Goal: Task Accomplishment & Management: Manage account settings

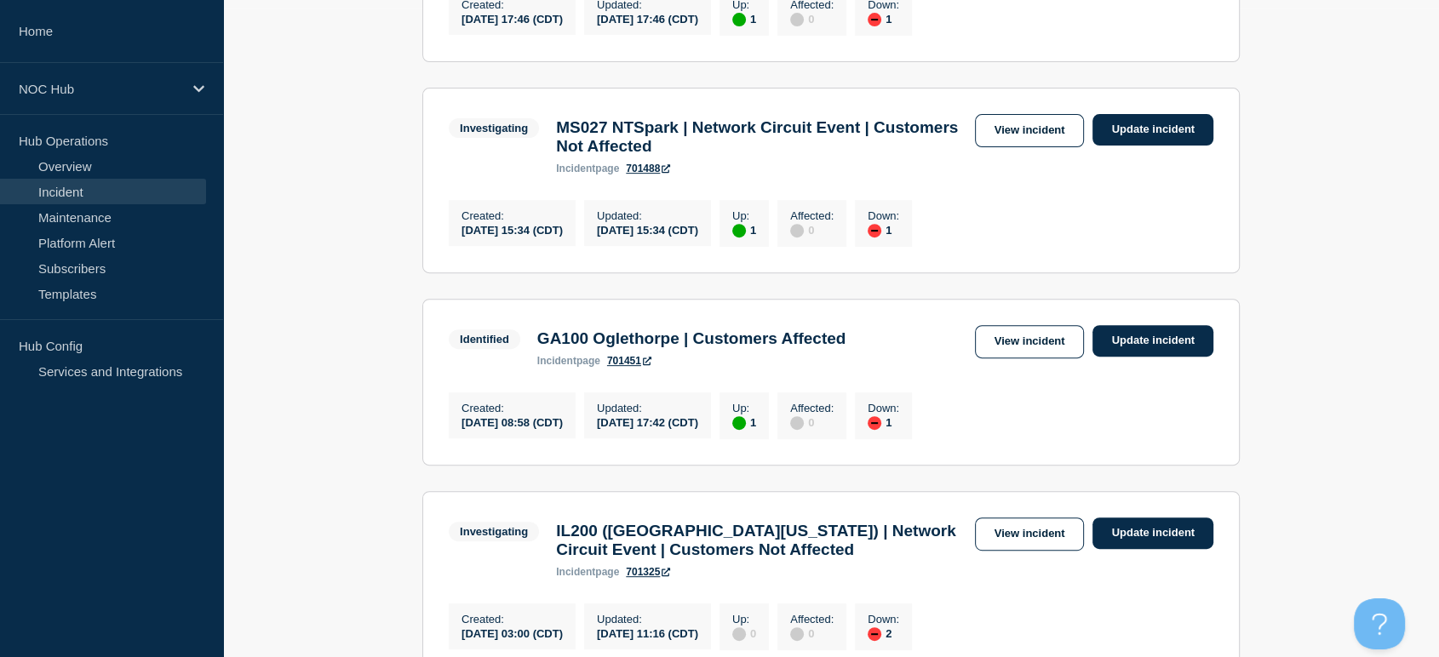
scroll to position [649, 0]
click at [1002, 349] on link "View incident" at bounding box center [1030, 342] width 110 height 33
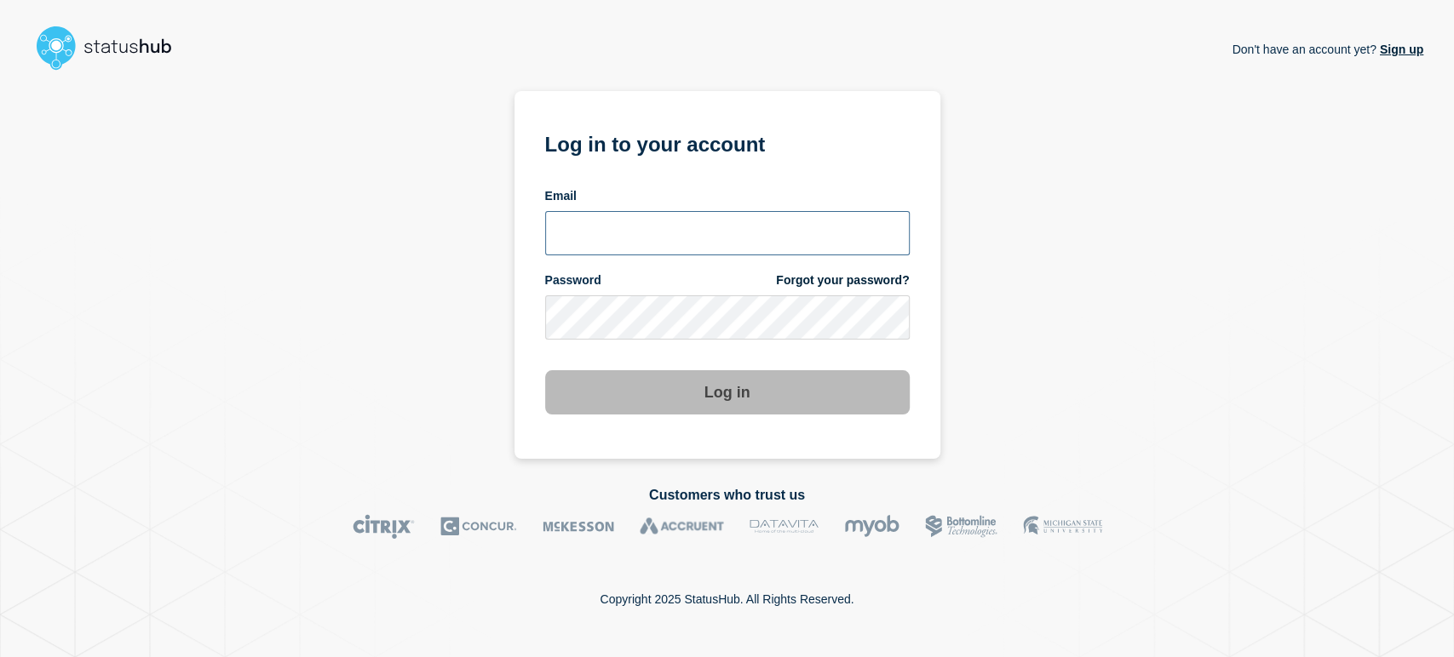
click at [625, 221] on input "email input" at bounding box center [727, 233] width 364 height 44
type input "sean.webb@conexon.us"
click at [545, 370] on button "Log in" at bounding box center [727, 392] width 364 height 44
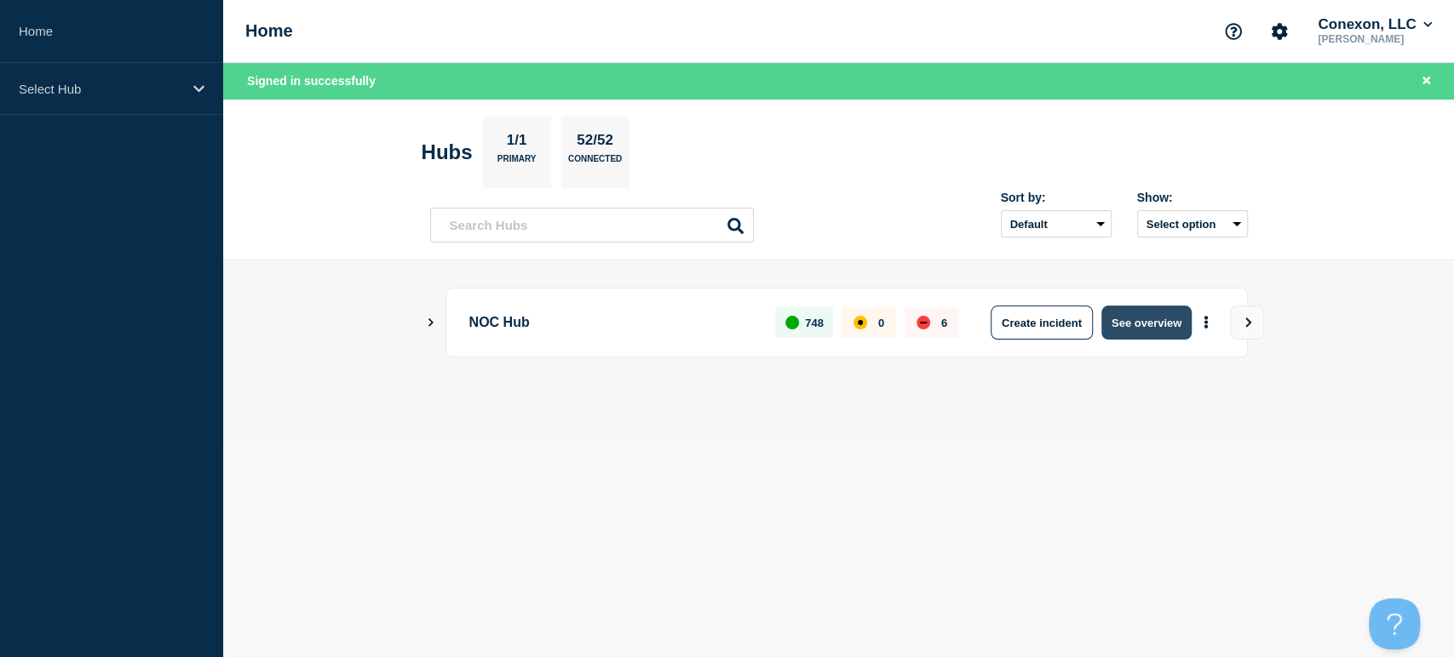
click at [1141, 320] on button "See overview" at bounding box center [1146, 323] width 90 height 34
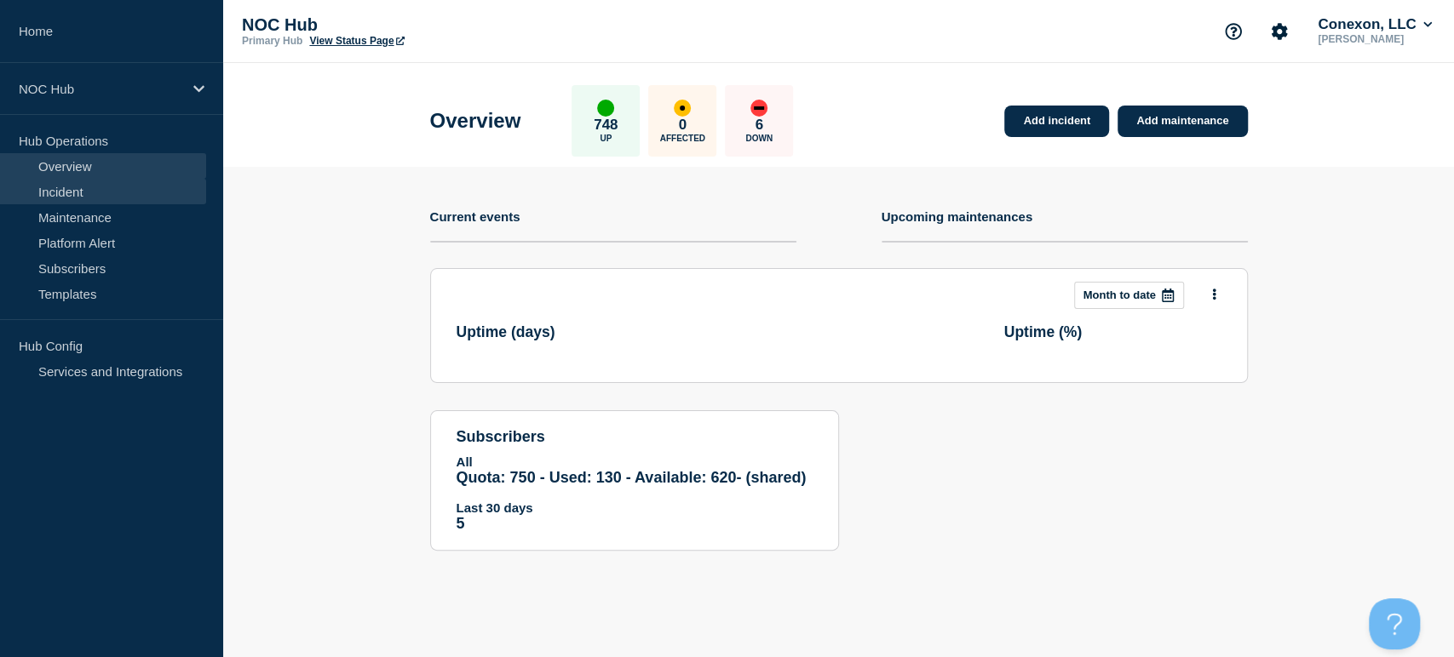
click at [62, 199] on link "Incident" at bounding box center [103, 192] width 206 height 26
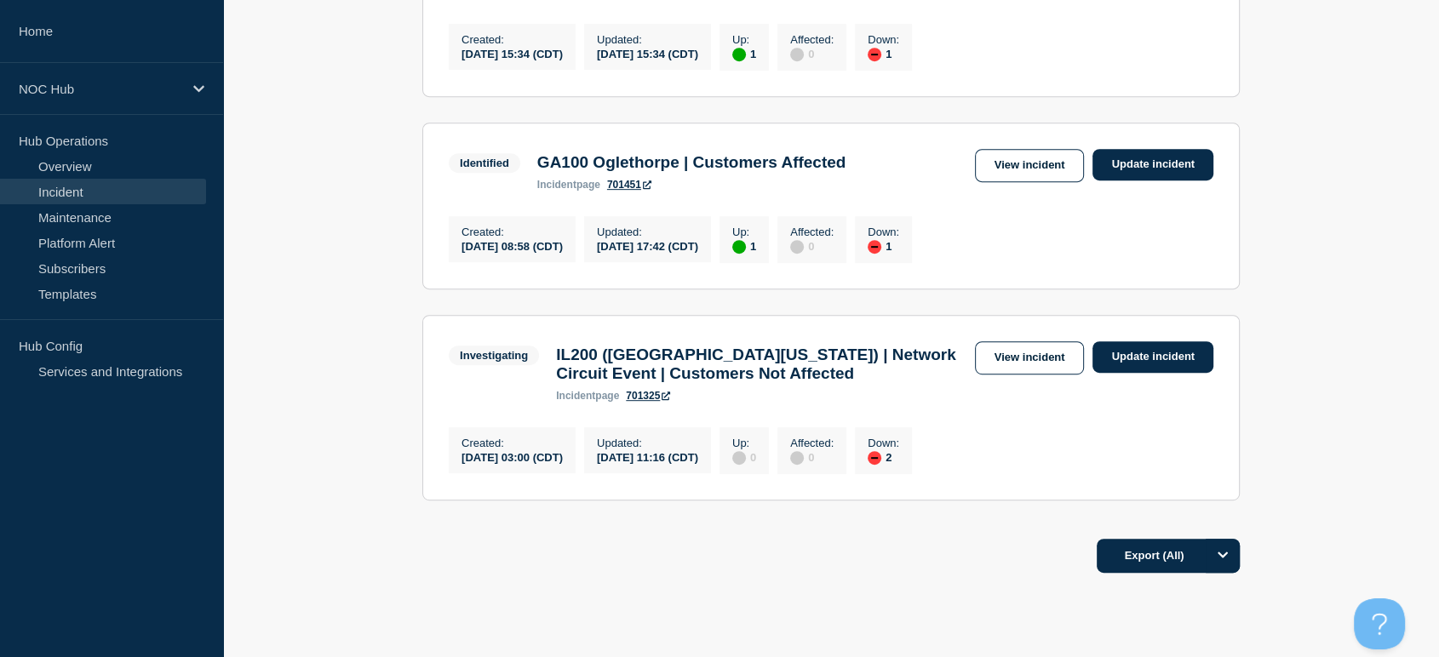
scroll to position [743, 0]
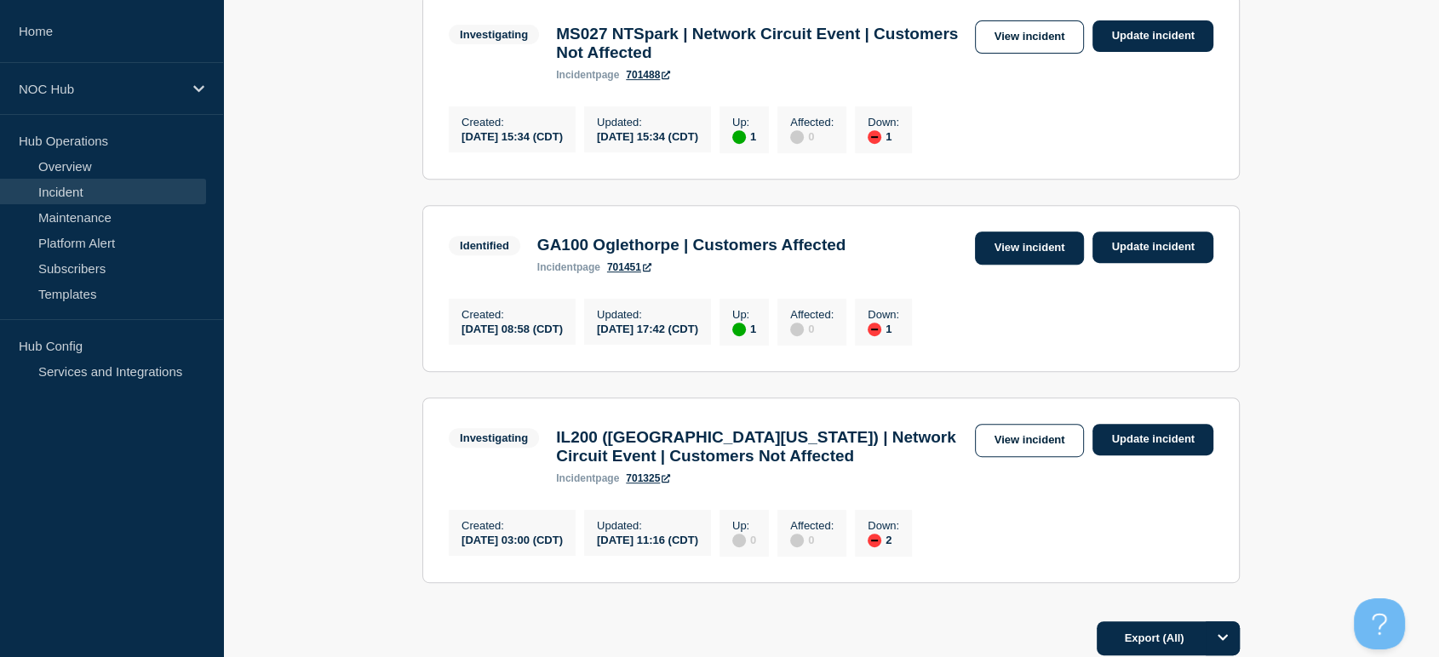
click at [995, 265] on link "View incident" at bounding box center [1030, 248] width 110 height 33
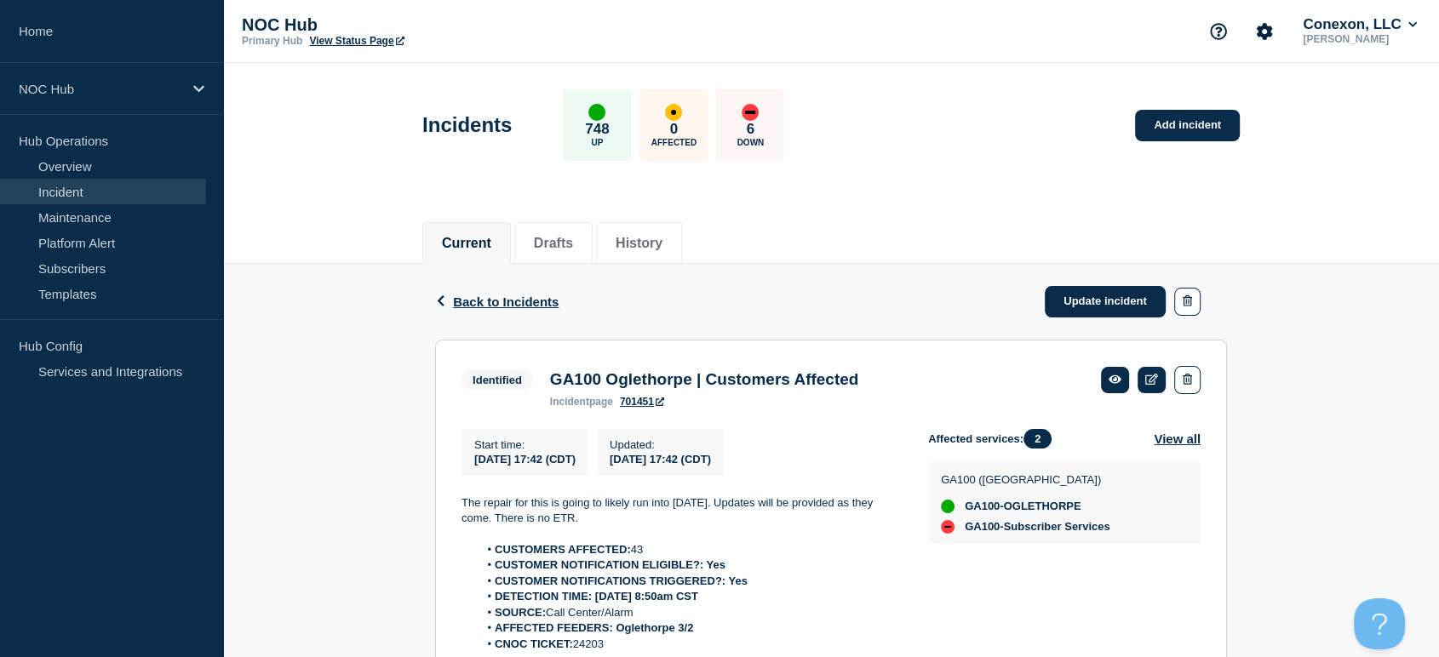
scroll to position [209, 0]
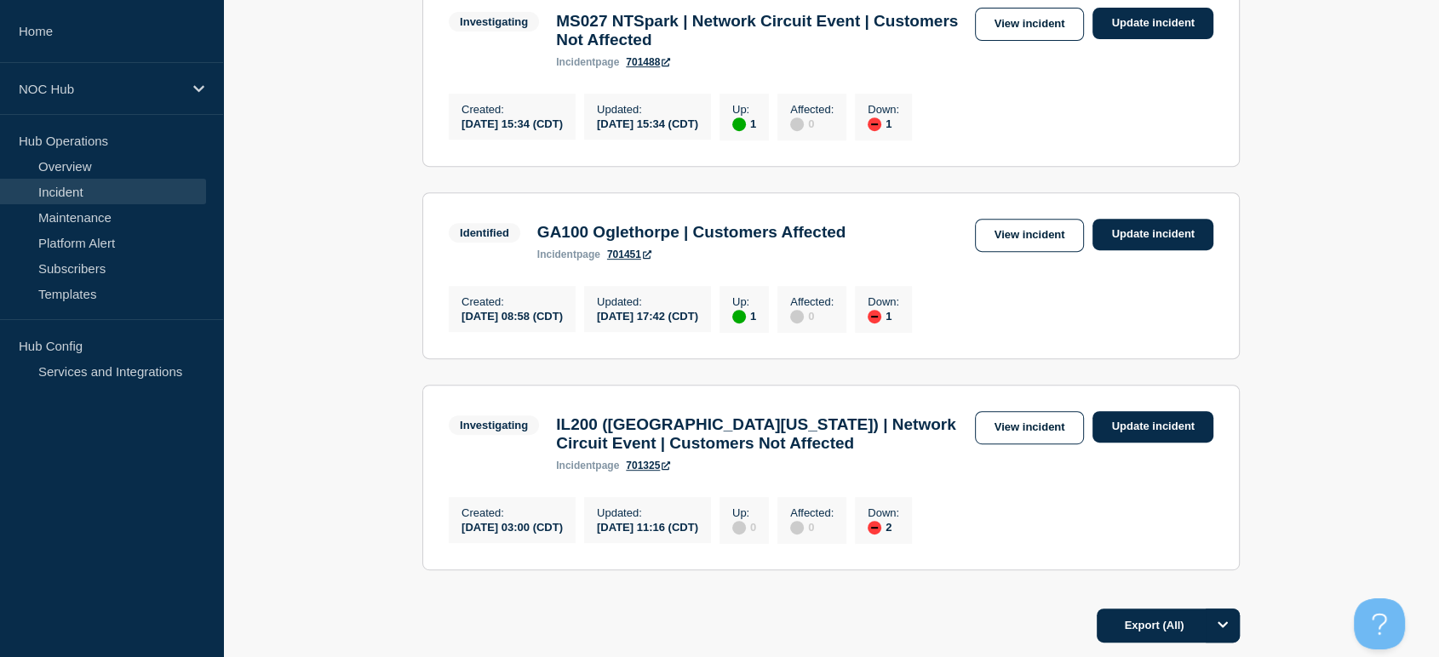
scroll to position [567, 0]
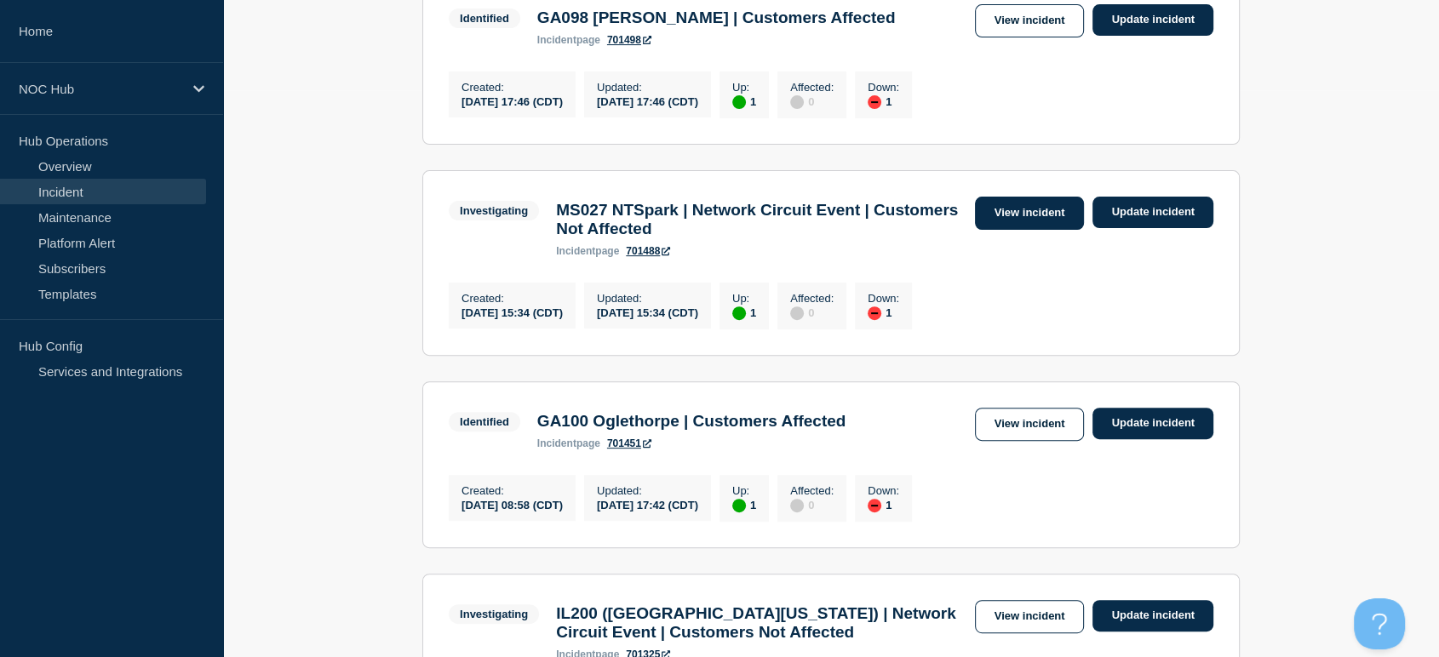
click at [1024, 228] on link "View incident" at bounding box center [1030, 213] width 110 height 33
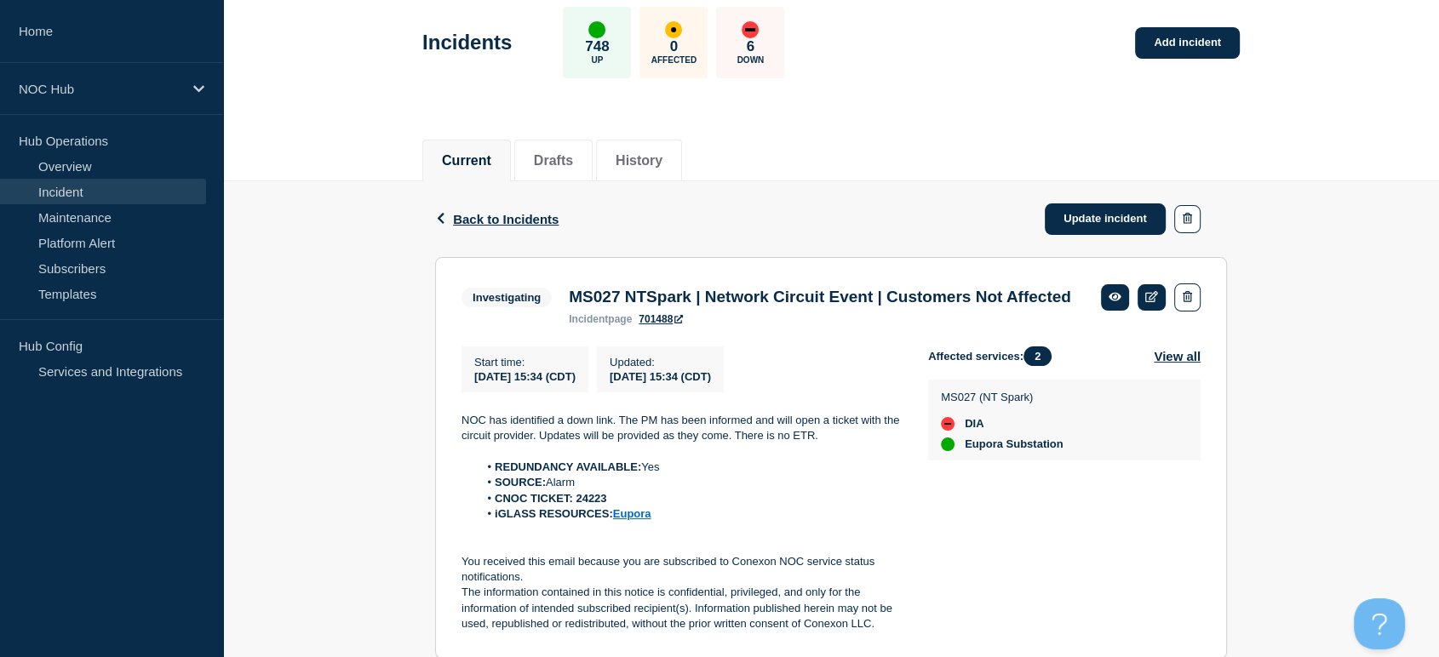
scroll to position [164, 0]
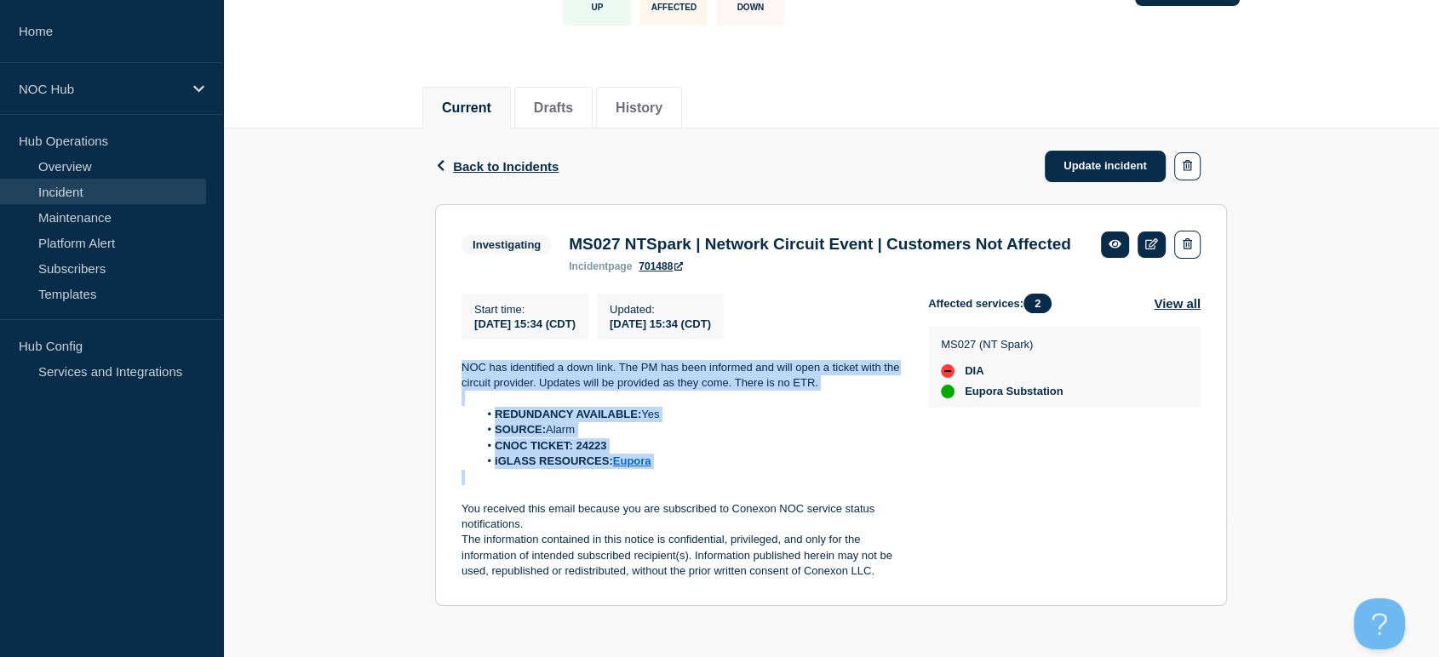
drag, startPoint x: 451, startPoint y: 350, endPoint x: 743, endPoint y: 479, distance: 319.1
click at [743, 479] on section "Investigating MS027 NTSpark | Network Circuit Event | Customers Not Affected in…" at bounding box center [831, 405] width 792 height 402
copy div "NOC has identified a down link. The PM has been informed and will open a ticket…"
click at [1073, 151] on link "Update incident" at bounding box center [1105, 167] width 121 height 32
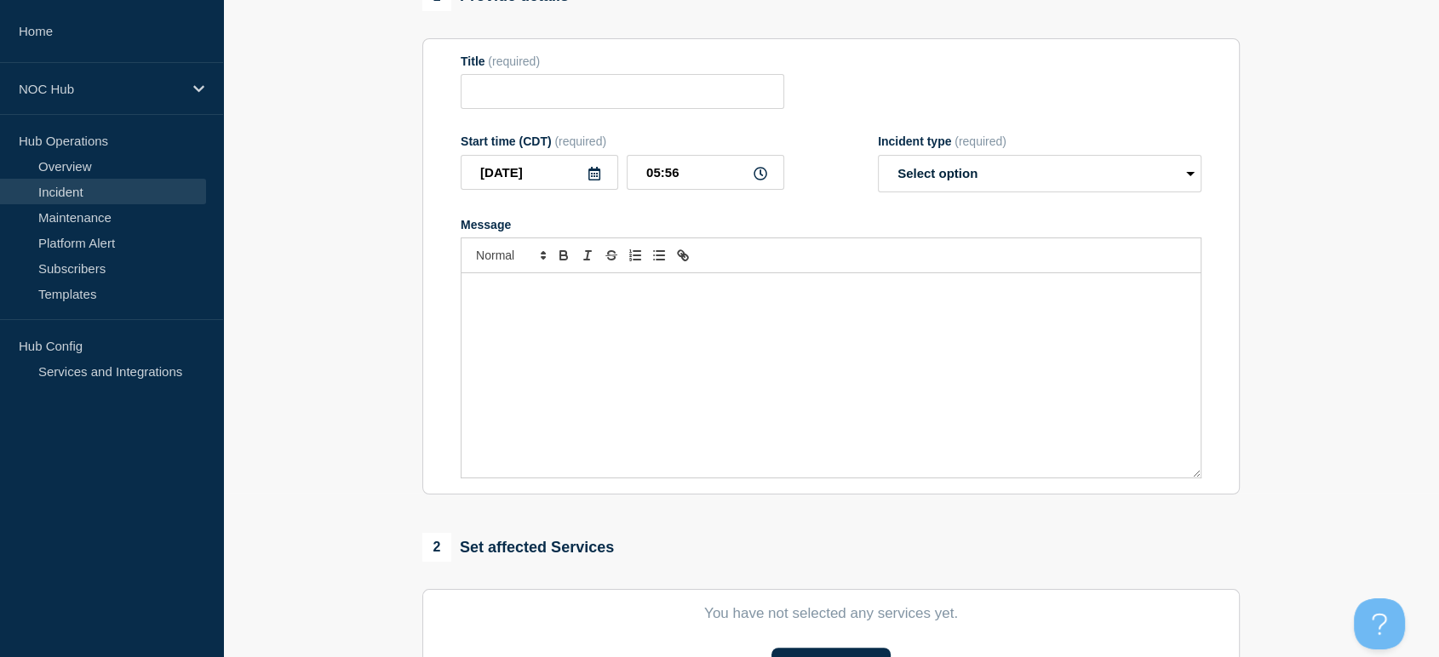
type input "MS027 NTSpark | Network Circuit Event | Customers Not Affected"
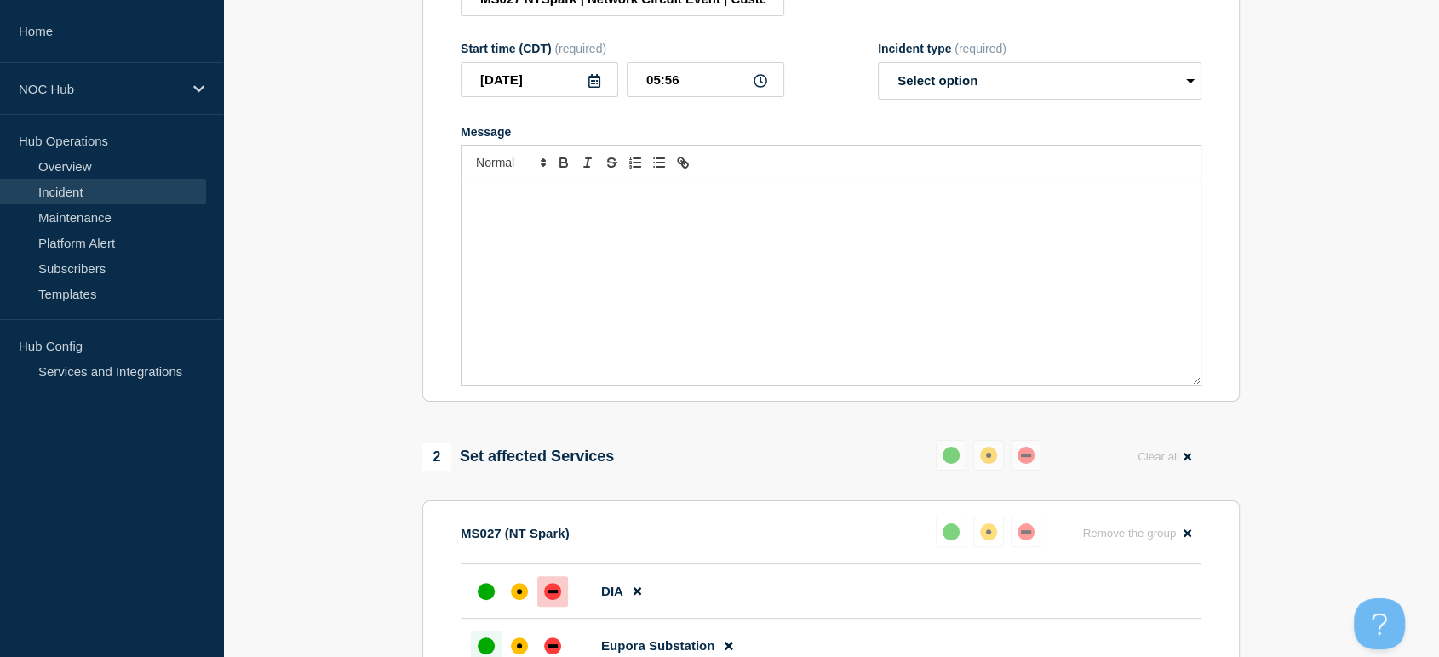
scroll to position [164, 0]
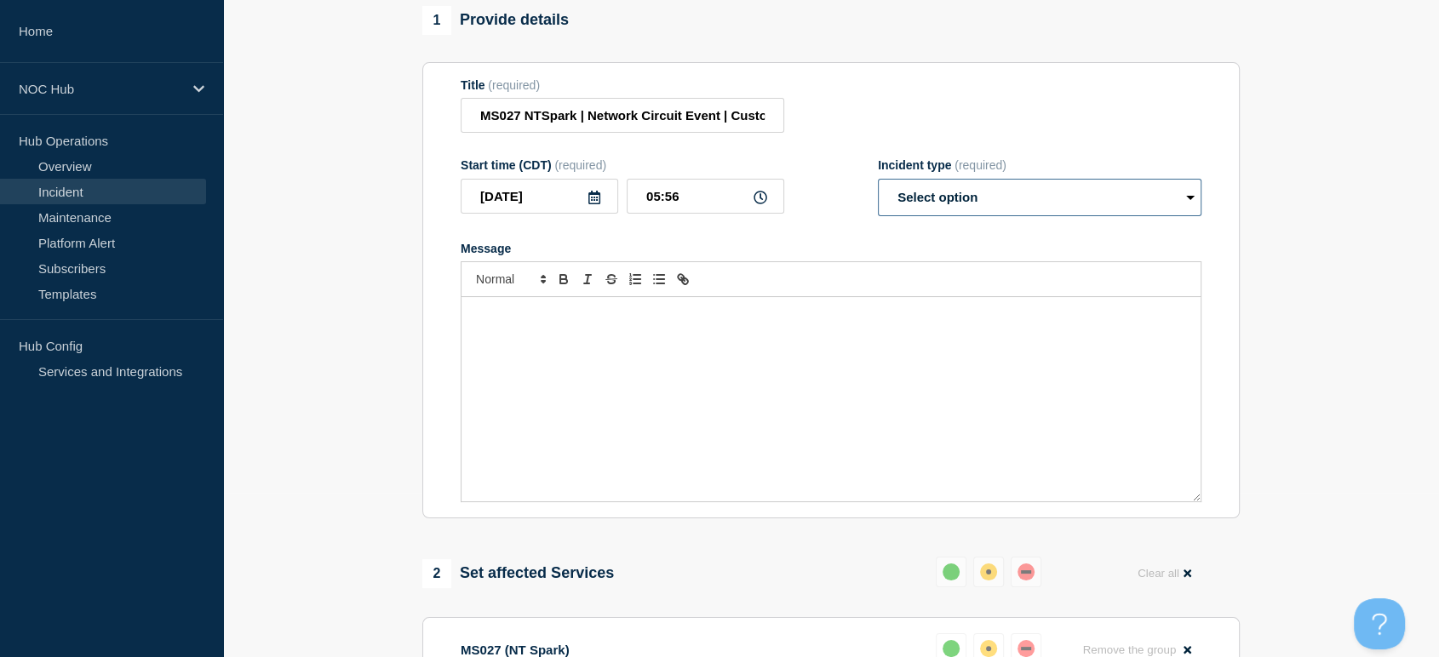
drag, startPoint x: 961, startPoint y: 199, endPoint x: 959, endPoint y: 209, distance: 10.5
click at [961, 200] on select "Select option Investigating Identified Monitoring Resolved" at bounding box center [1040, 197] width 324 height 37
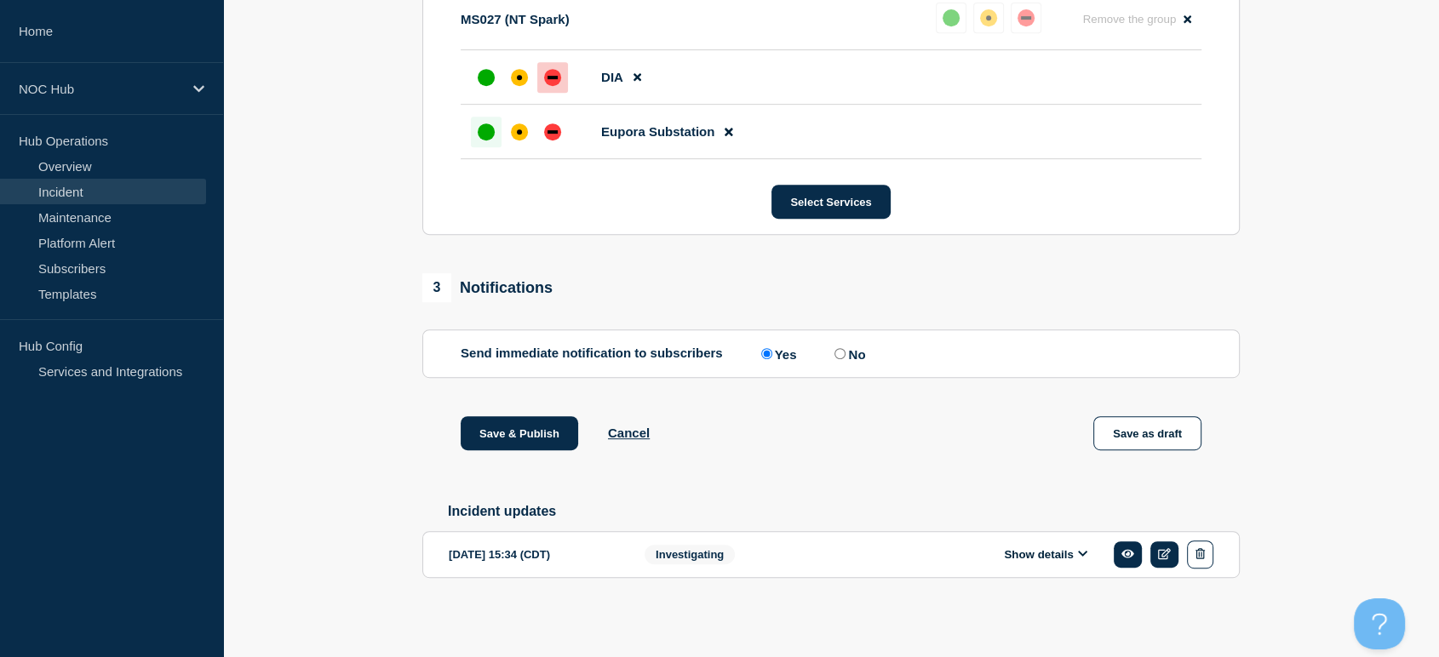
scroll to position [335, 0]
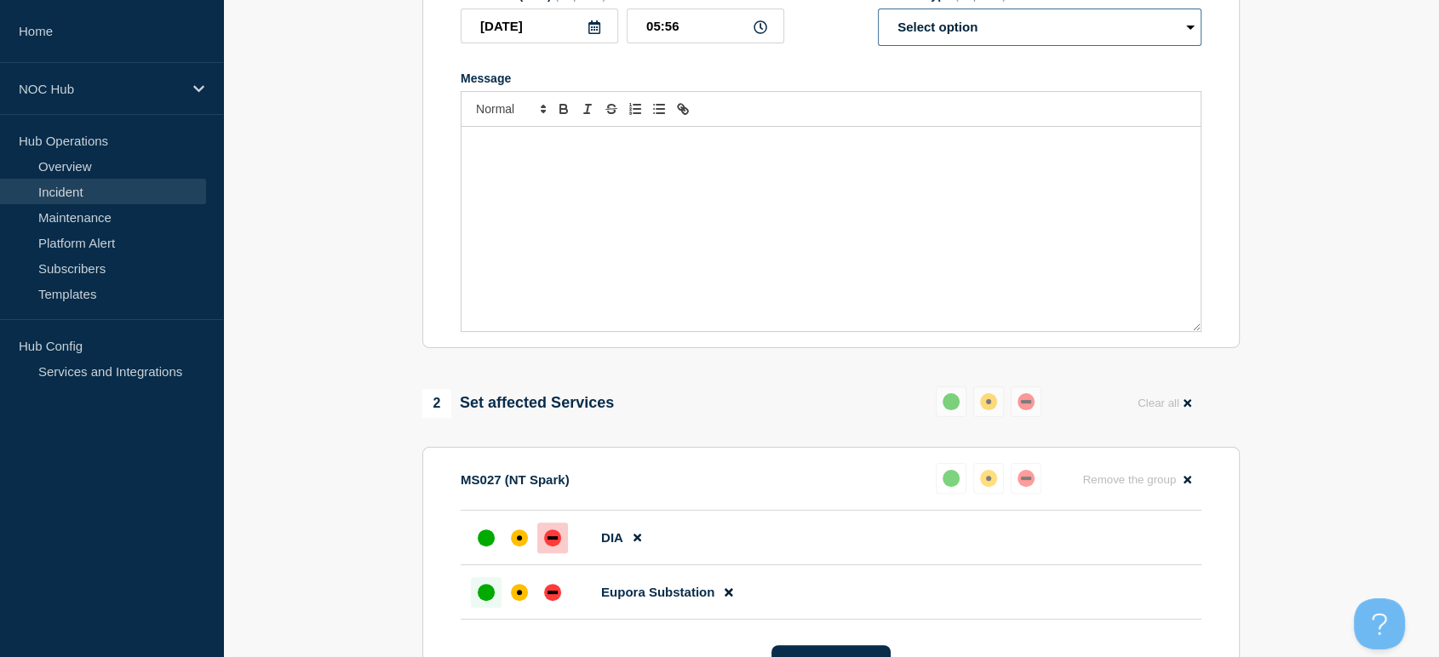
click at [947, 43] on select "Select option Investigating Identified Monitoring Resolved" at bounding box center [1040, 27] width 324 height 37
select select "investigating"
click at [878, 17] on select "Select option Investigating Identified Monitoring Resolved" at bounding box center [1040, 27] width 324 height 37
click at [677, 179] on div "Message" at bounding box center [831, 229] width 739 height 204
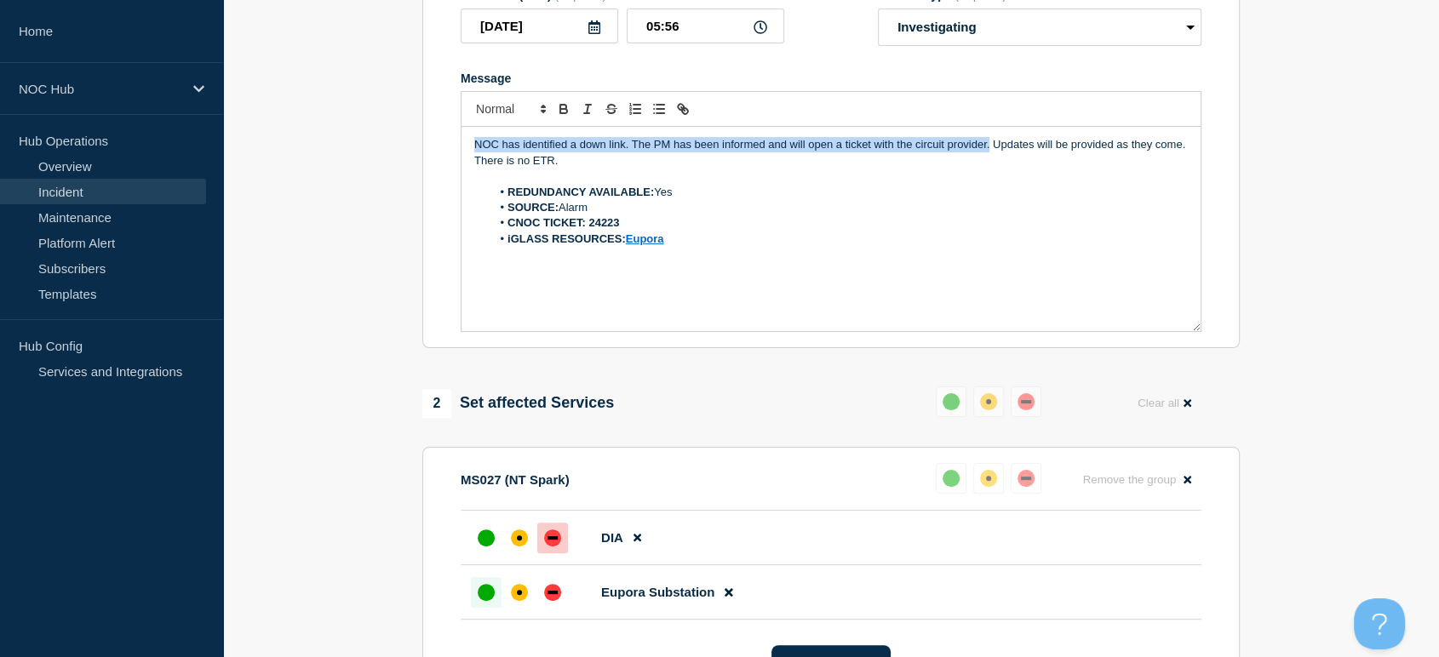
drag, startPoint x: 989, startPoint y: 155, endPoint x: 381, endPoint y: 129, distance: 608.5
click at [381, 129] on section "1 Provide details Title (required) MS027 NTSpark | Network Circuit Event | Cust…" at bounding box center [831, 464] width 1216 height 1257
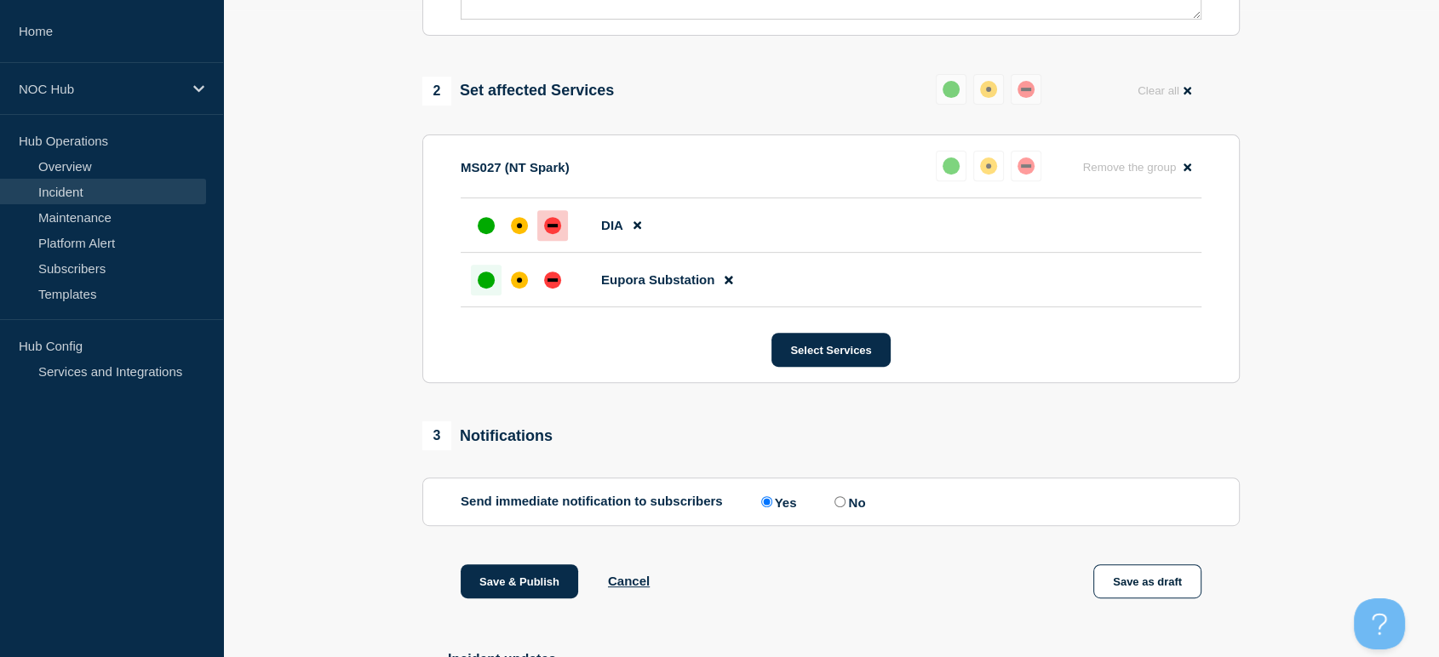
scroll to position [808, 0]
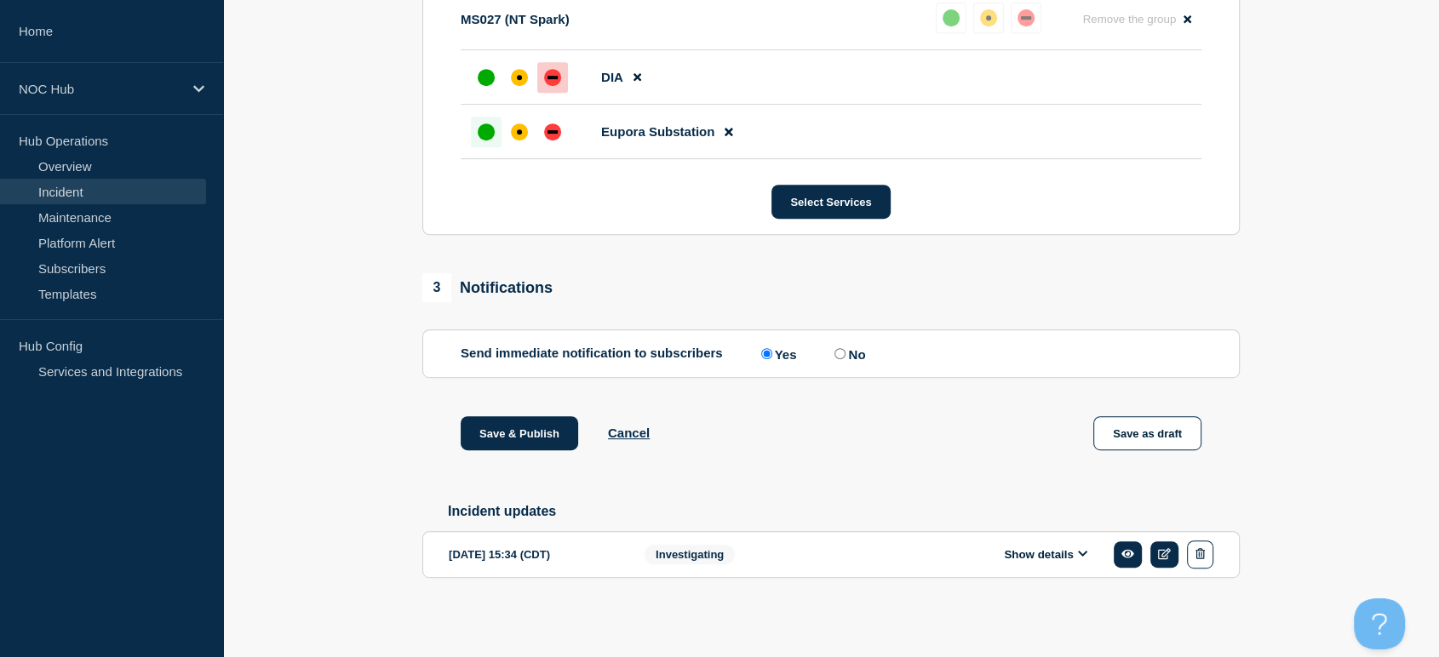
click at [843, 353] on input "No" at bounding box center [840, 353] width 11 height 11
radio input "true"
radio input "false"
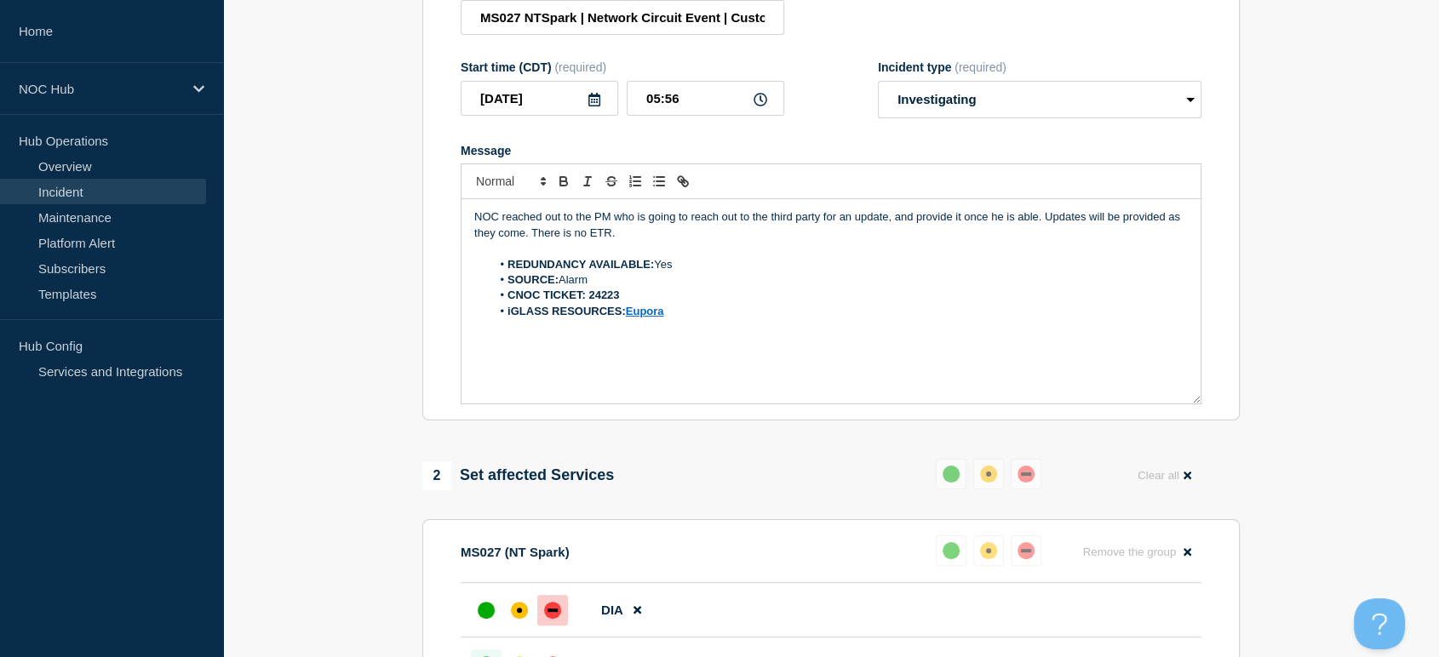
scroll to position [378, 0]
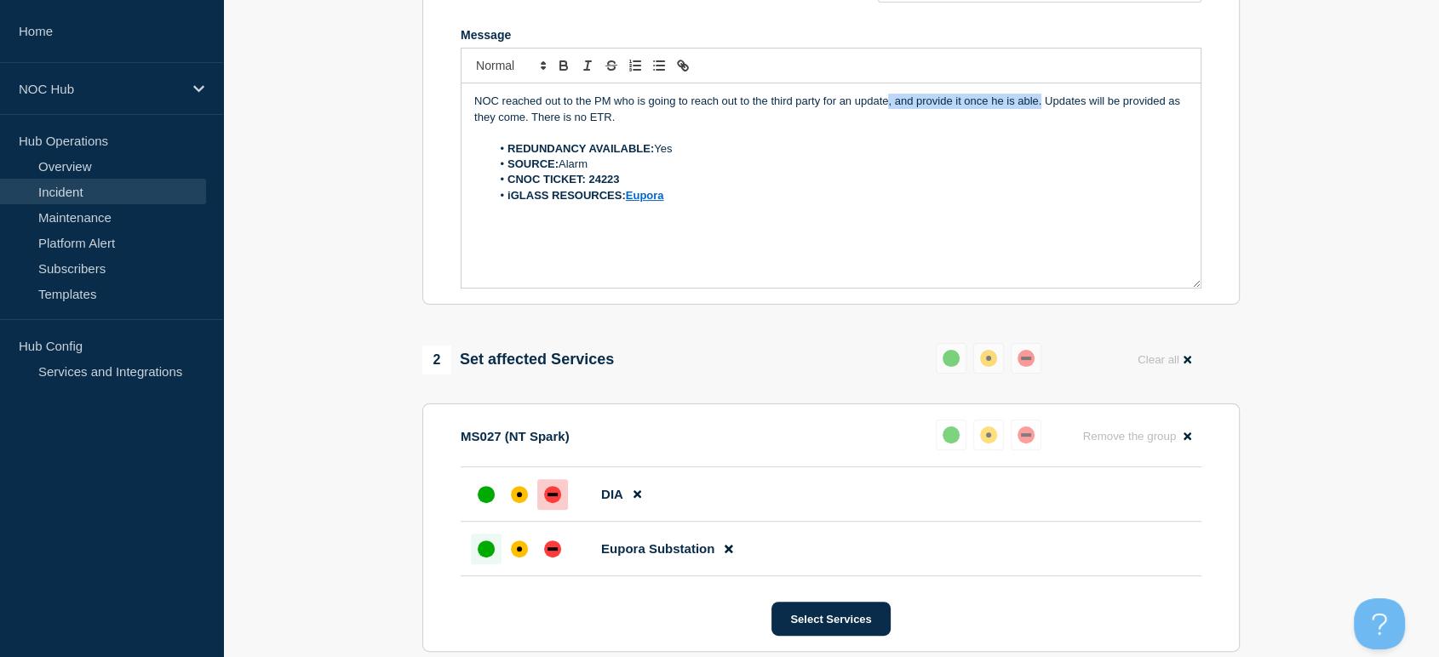
drag, startPoint x: 1042, startPoint y: 110, endPoint x: 886, endPoint y: 107, distance: 155.9
click at [886, 107] on p "NOC reached out to the PM who is going to reach out to the third party for an u…" at bounding box center [831, 110] width 714 height 32
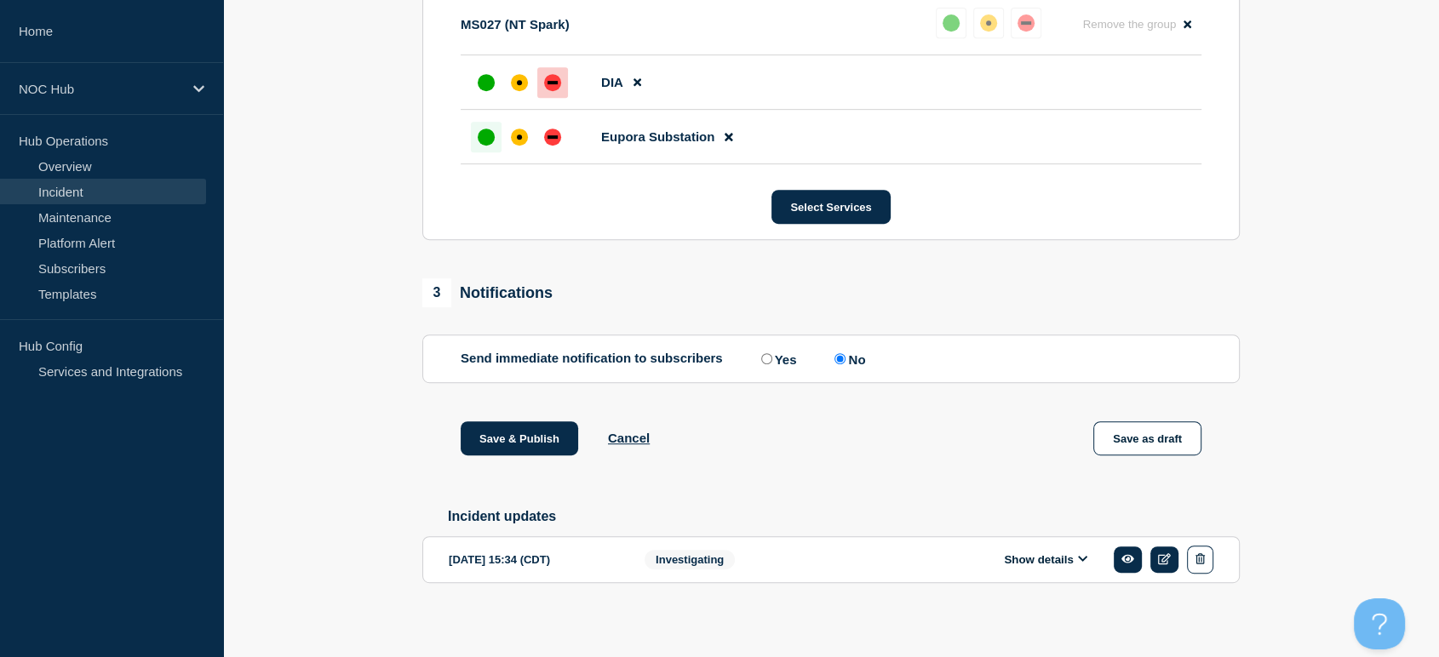
scroll to position [808, 0]
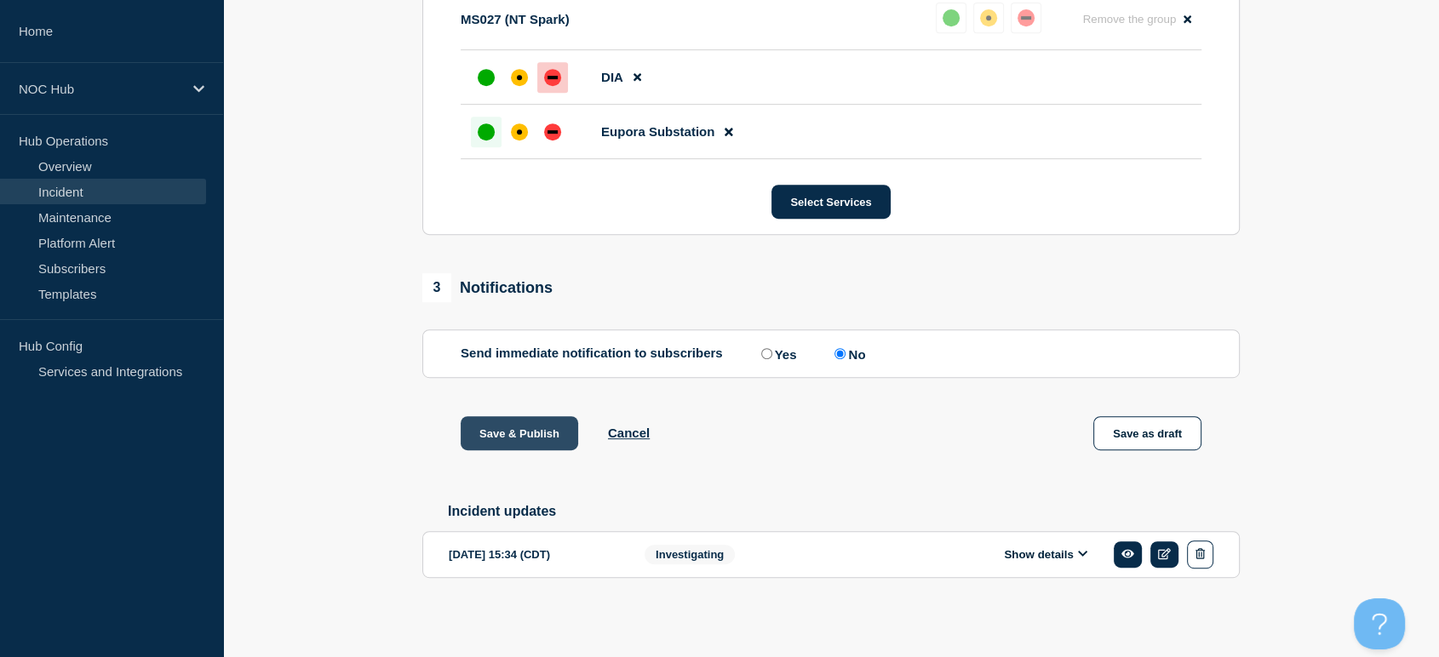
click at [536, 428] on button "Save & Publish" at bounding box center [520, 433] width 118 height 34
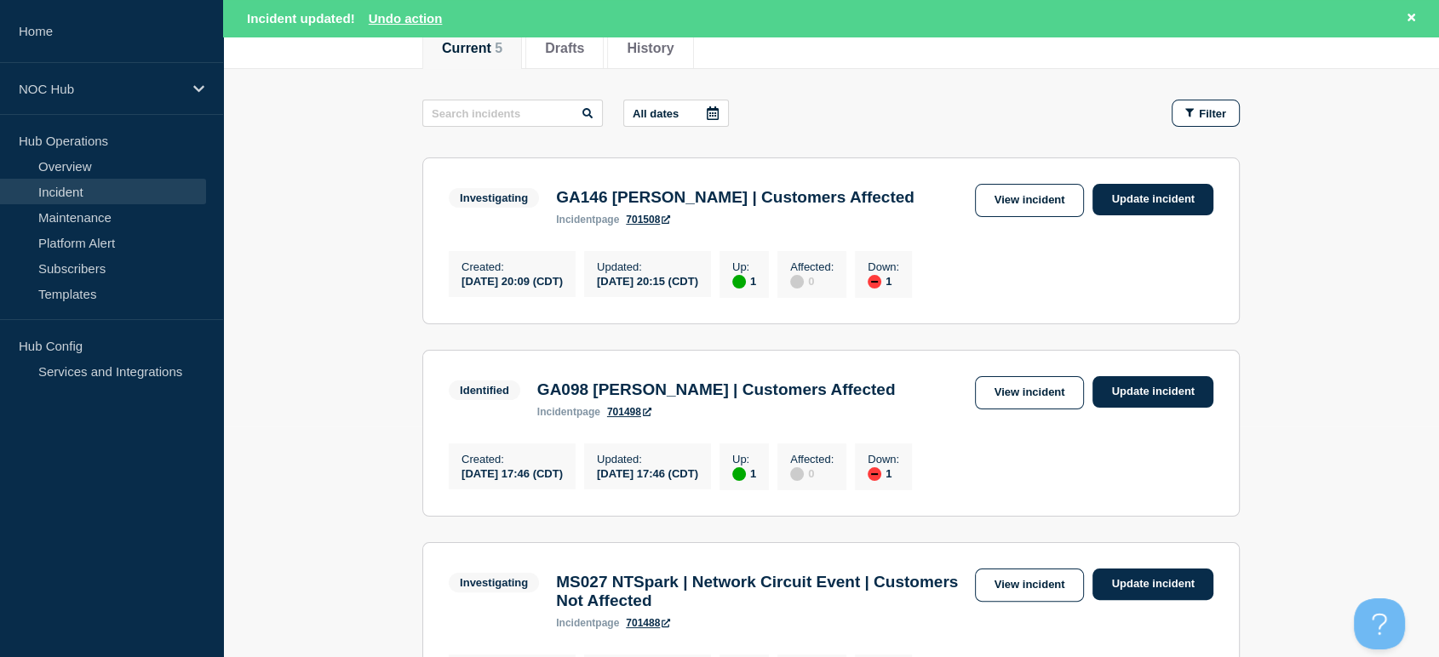
scroll to position [189, 0]
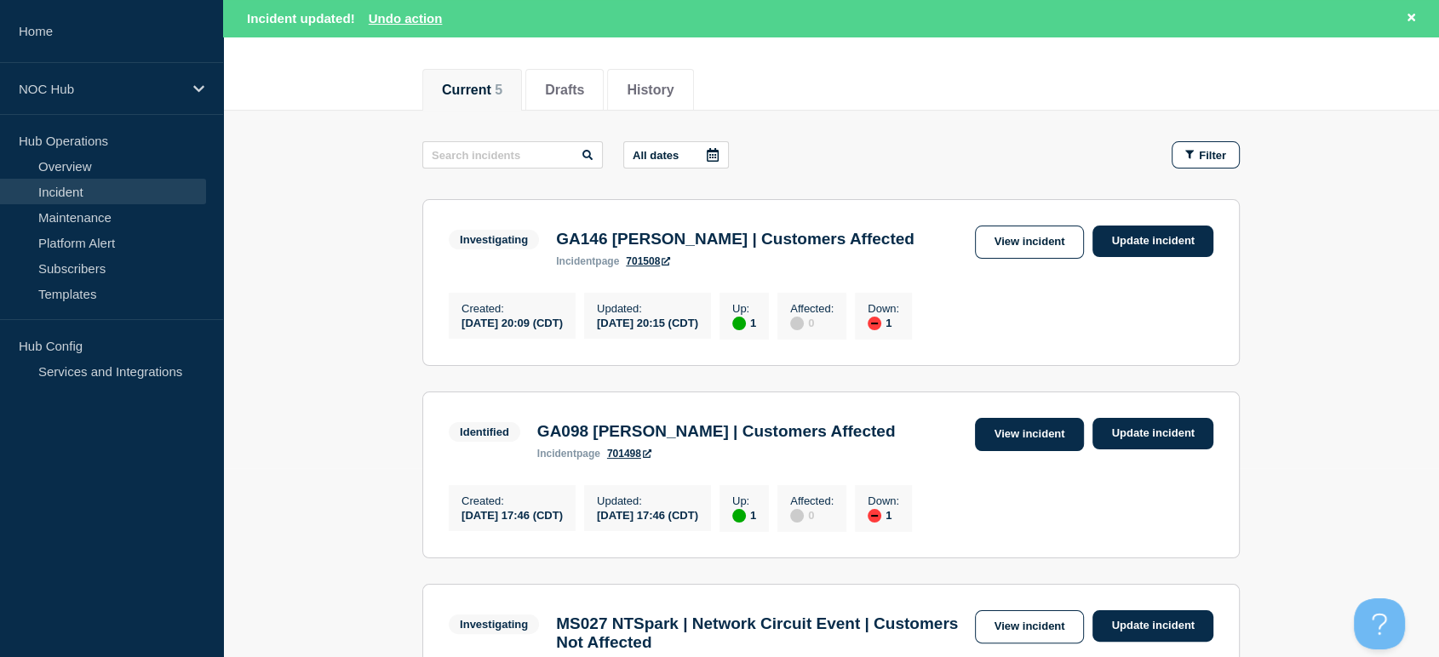
click at [995, 430] on link "View incident" at bounding box center [1030, 434] width 110 height 33
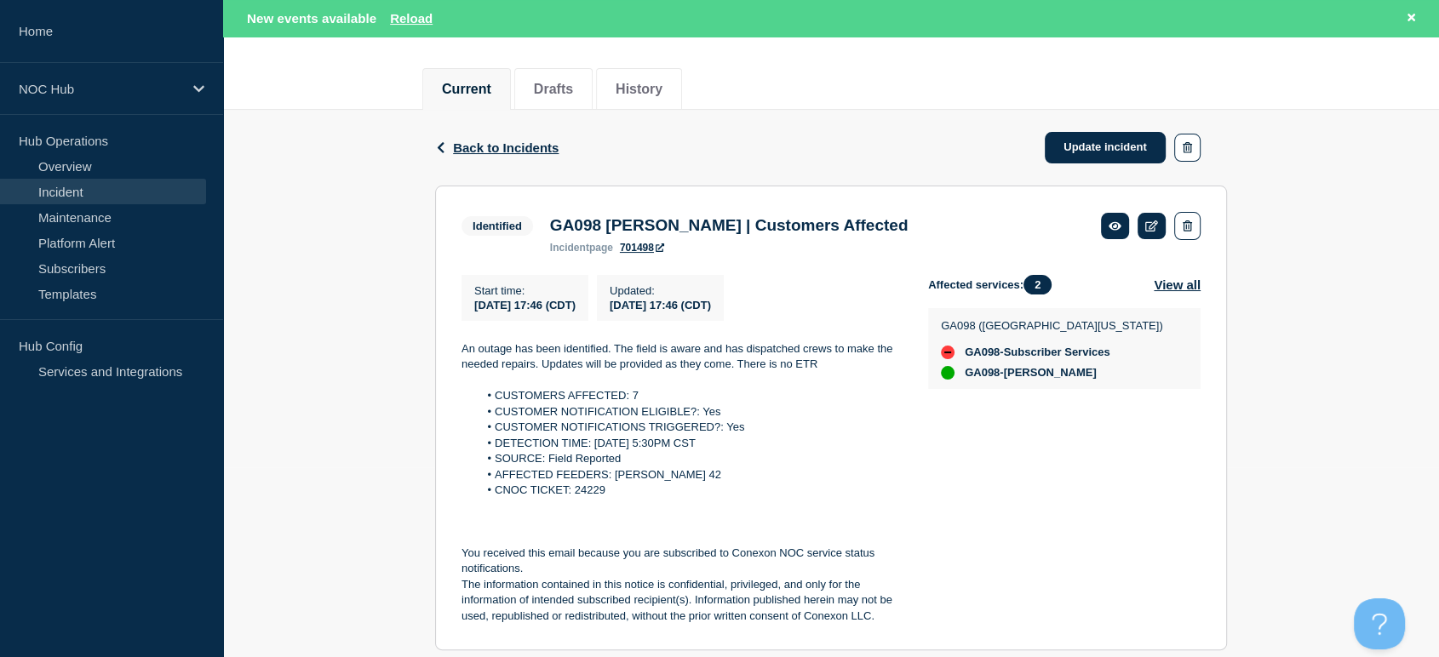
scroll to position [146, 0]
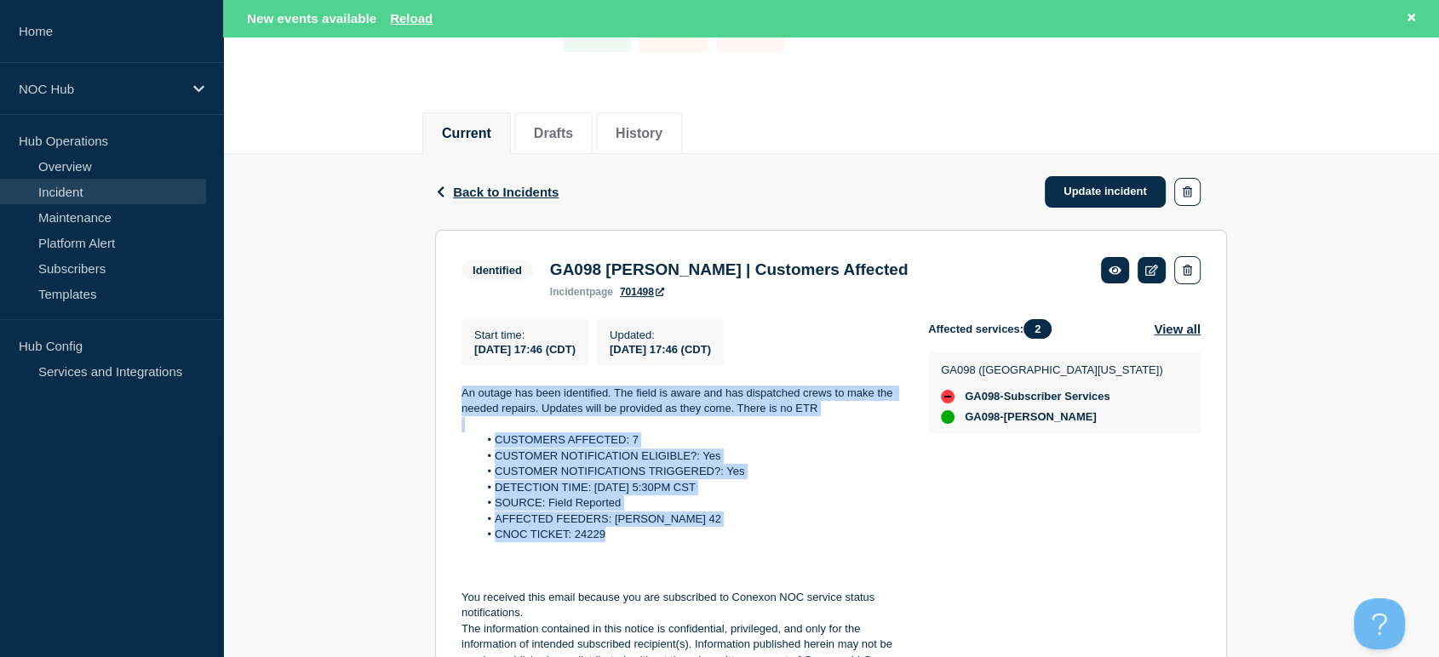
drag, startPoint x: 455, startPoint y: 386, endPoint x: 733, endPoint y: 541, distance: 318.7
click at [733, 541] on section "Identified GA098 Jackson | Customers Affected incident page 701498 Start time :…" at bounding box center [831, 462] width 792 height 465
copy div "An outage has been identified. The field is aware and has dispatched crews to m…"
click at [1091, 201] on link "Update incident" at bounding box center [1105, 192] width 121 height 32
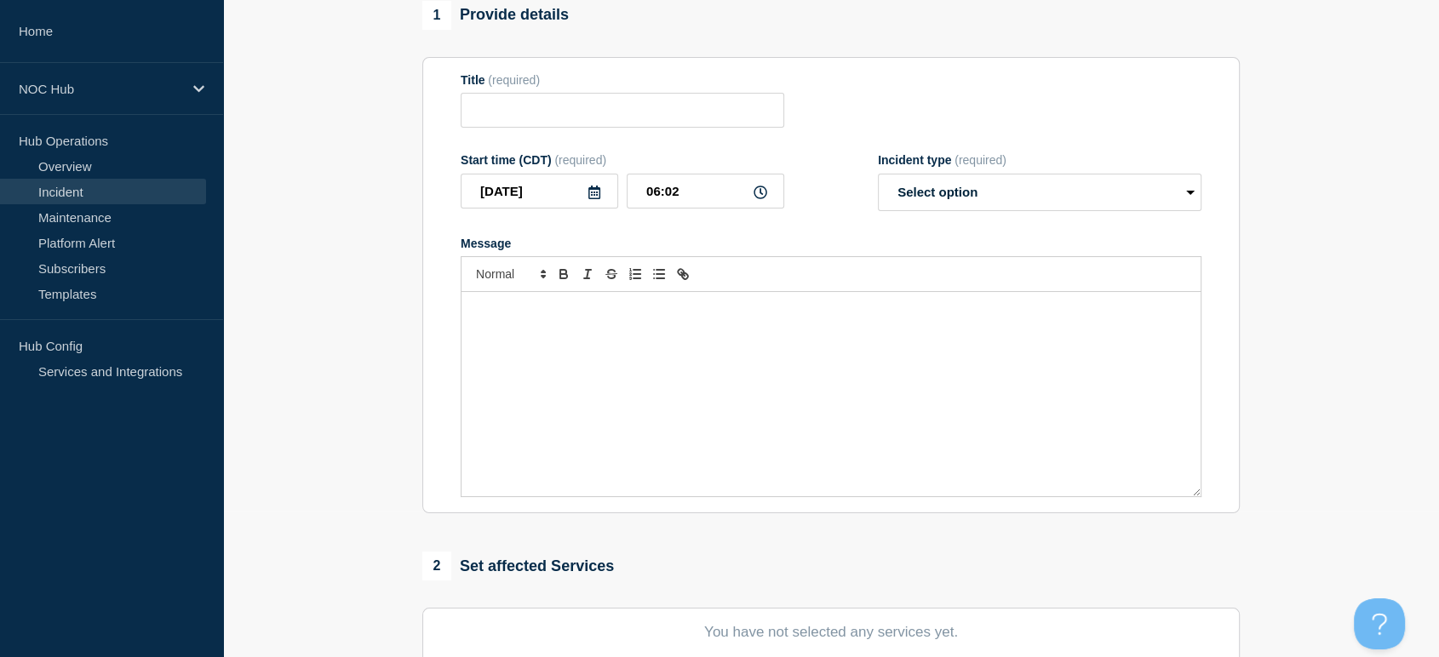
type input "GA098 [PERSON_NAME] | Customers Affected"
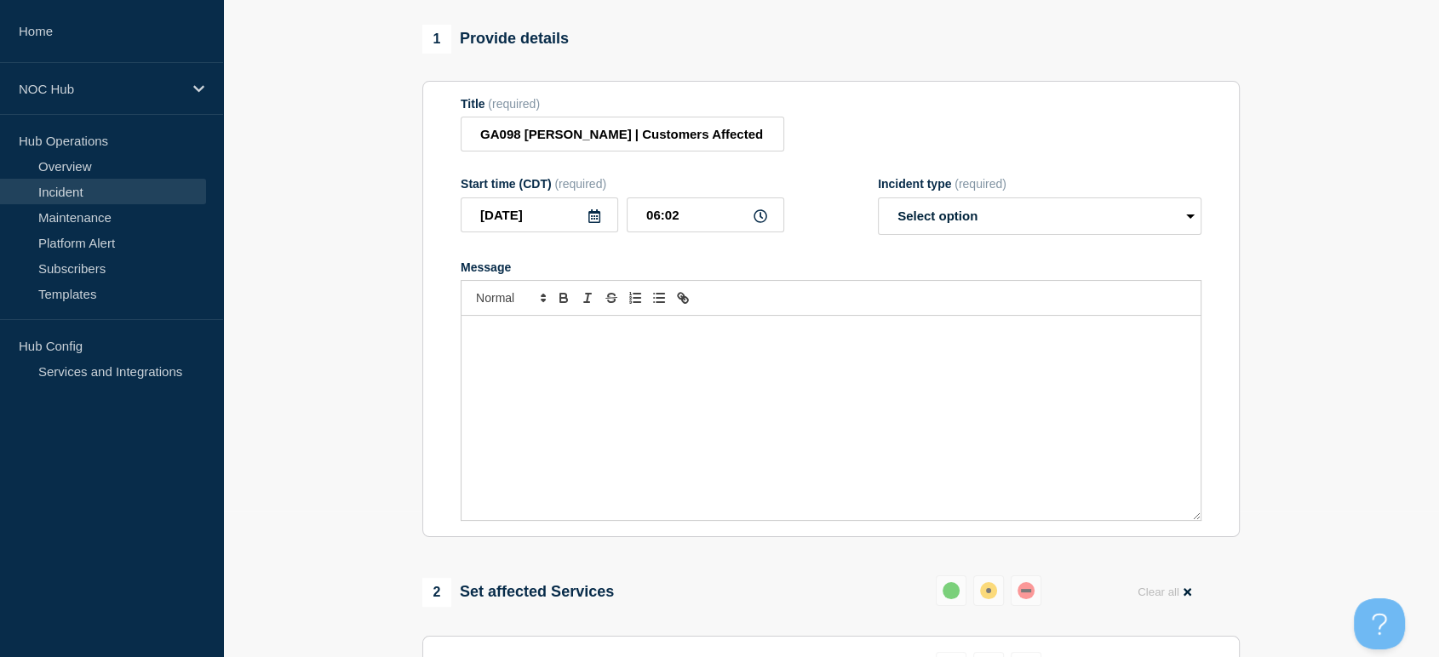
click at [516, 364] on div "Message" at bounding box center [831, 418] width 739 height 204
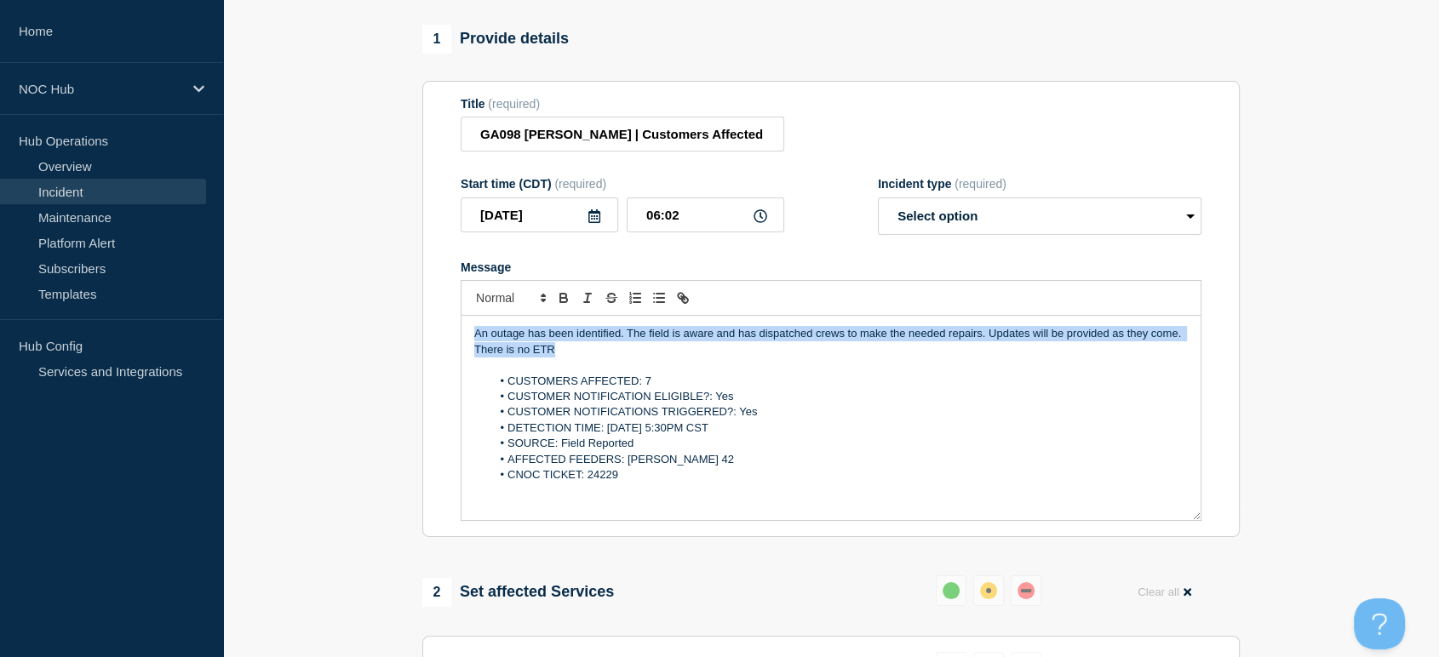
drag, startPoint x: 572, startPoint y: 364, endPoint x: 301, endPoint y: 325, distance: 274.3
click at [301, 325] on section "1 Provide details Title (required) GA098 Jackson | Customers Affected Start tim…" at bounding box center [831, 653] width 1216 height 1257
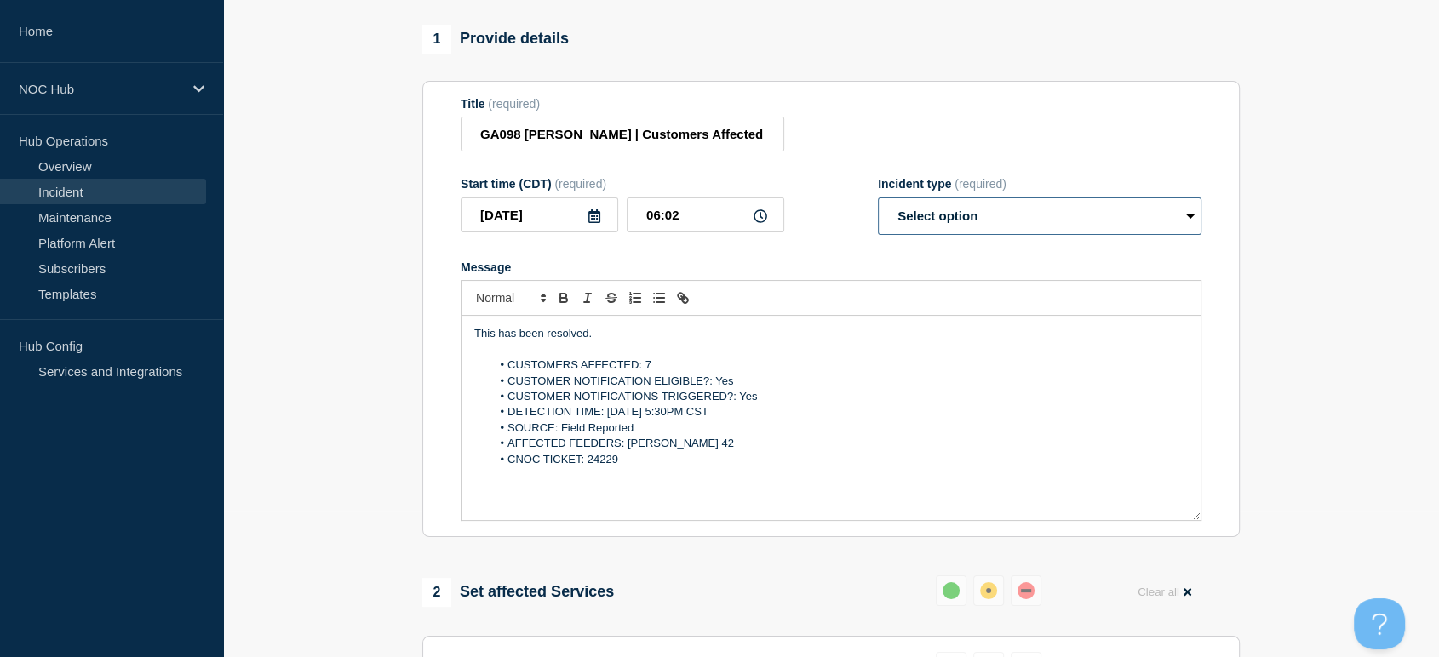
click at [988, 230] on select "Select option Investigating Identified Monitoring Resolved" at bounding box center [1040, 216] width 324 height 37
select select "resolved"
click at [878, 206] on select "Select option Investigating Identified Monitoring Resolved" at bounding box center [1040, 216] width 324 height 37
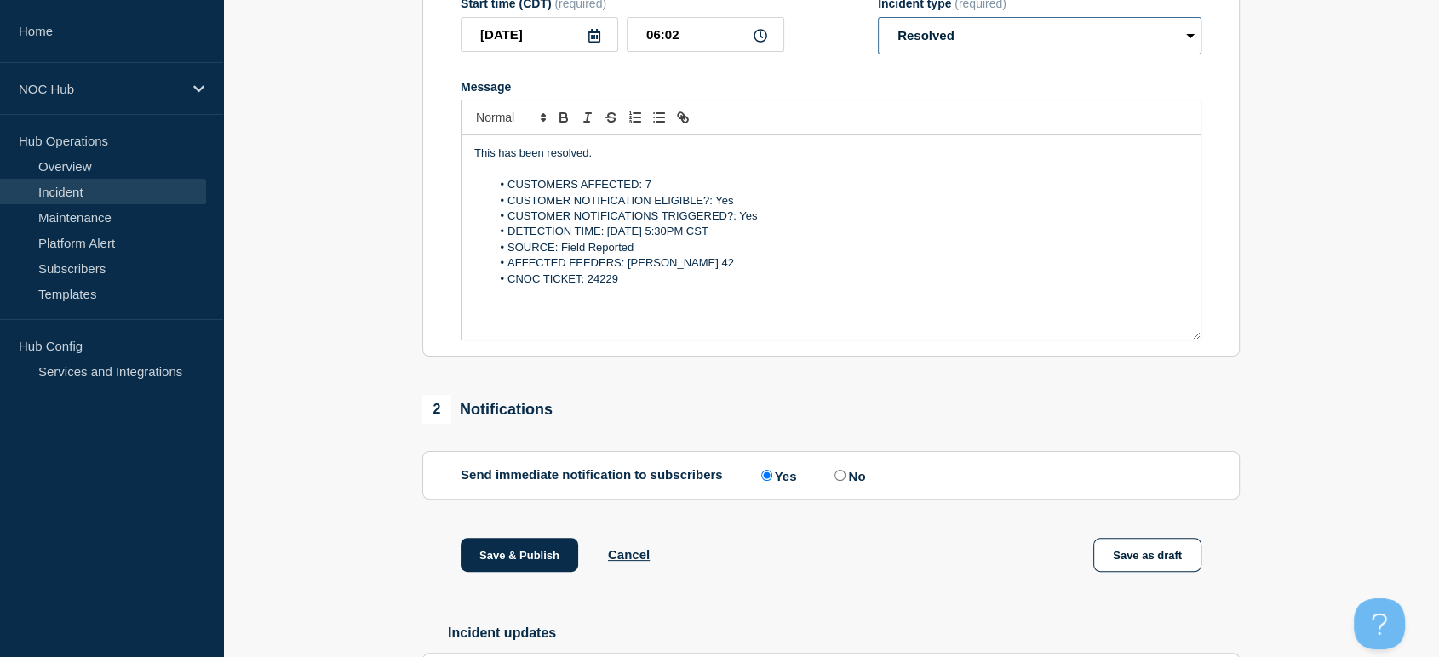
scroll to position [429, 0]
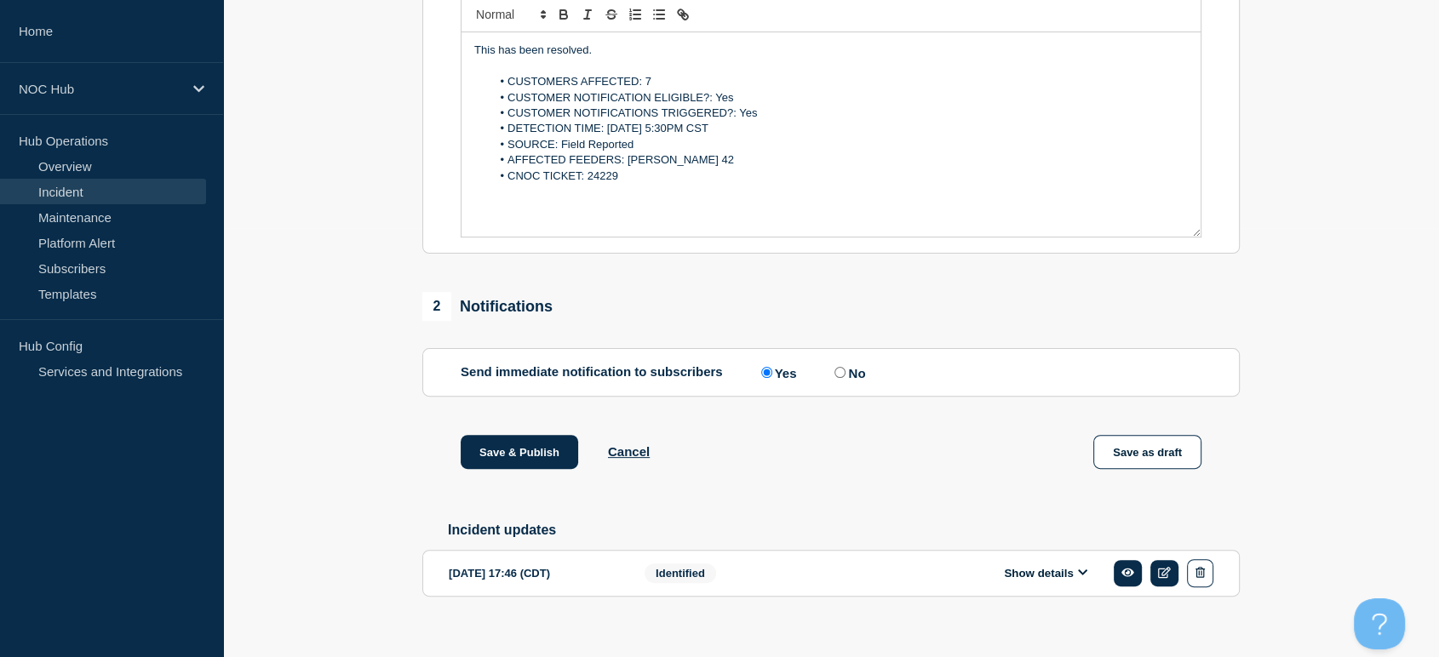
click at [837, 379] on label "No" at bounding box center [847, 372] width 35 height 16
click at [837, 378] on input "No" at bounding box center [840, 372] width 11 height 11
radio input "true"
radio input "false"
click at [511, 462] on button "Save & Publish" at bounding box center [520, 452] width 118 height 34
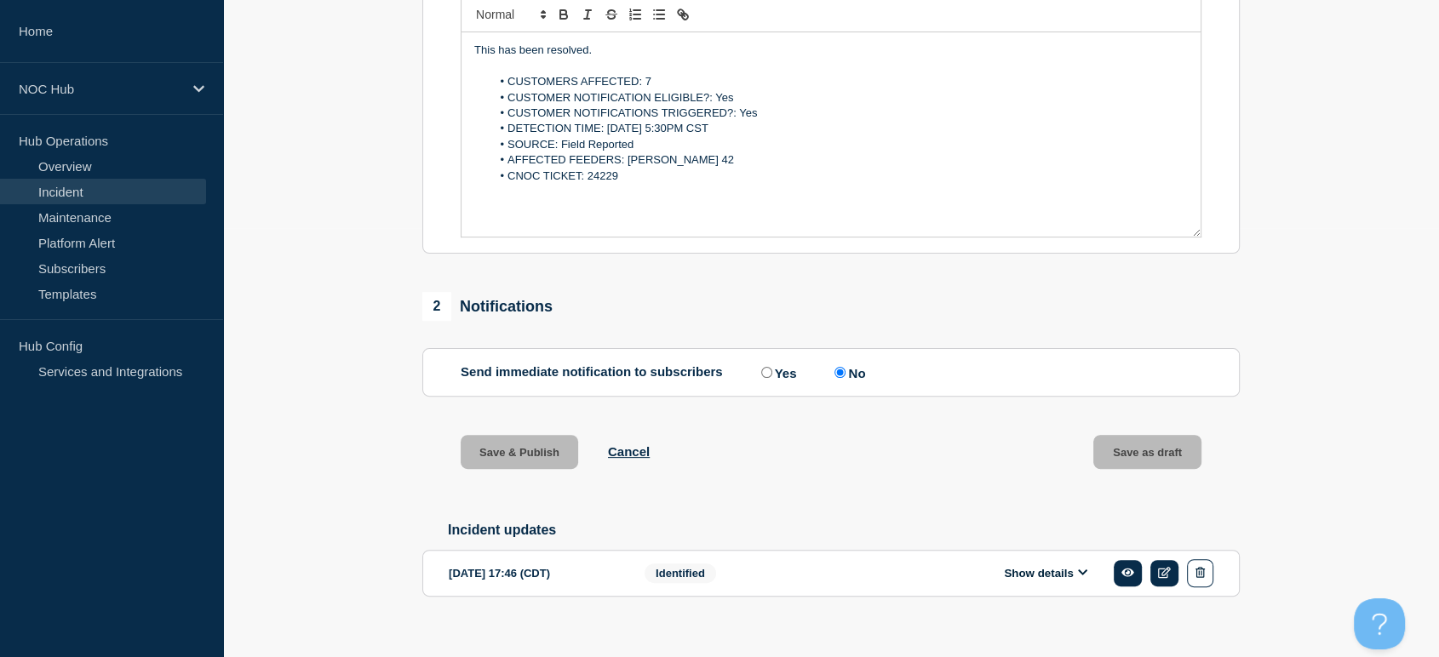
scroll to position [0, 0]
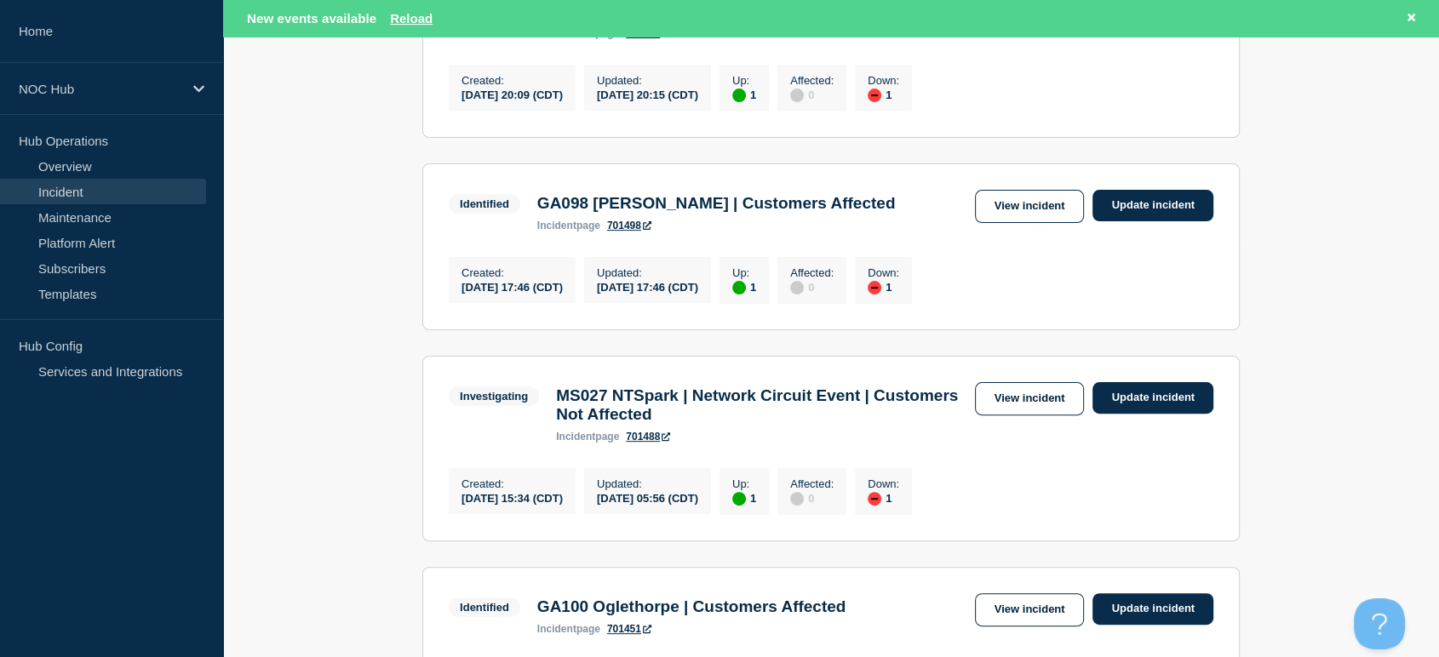
scroll to position [307, 0]
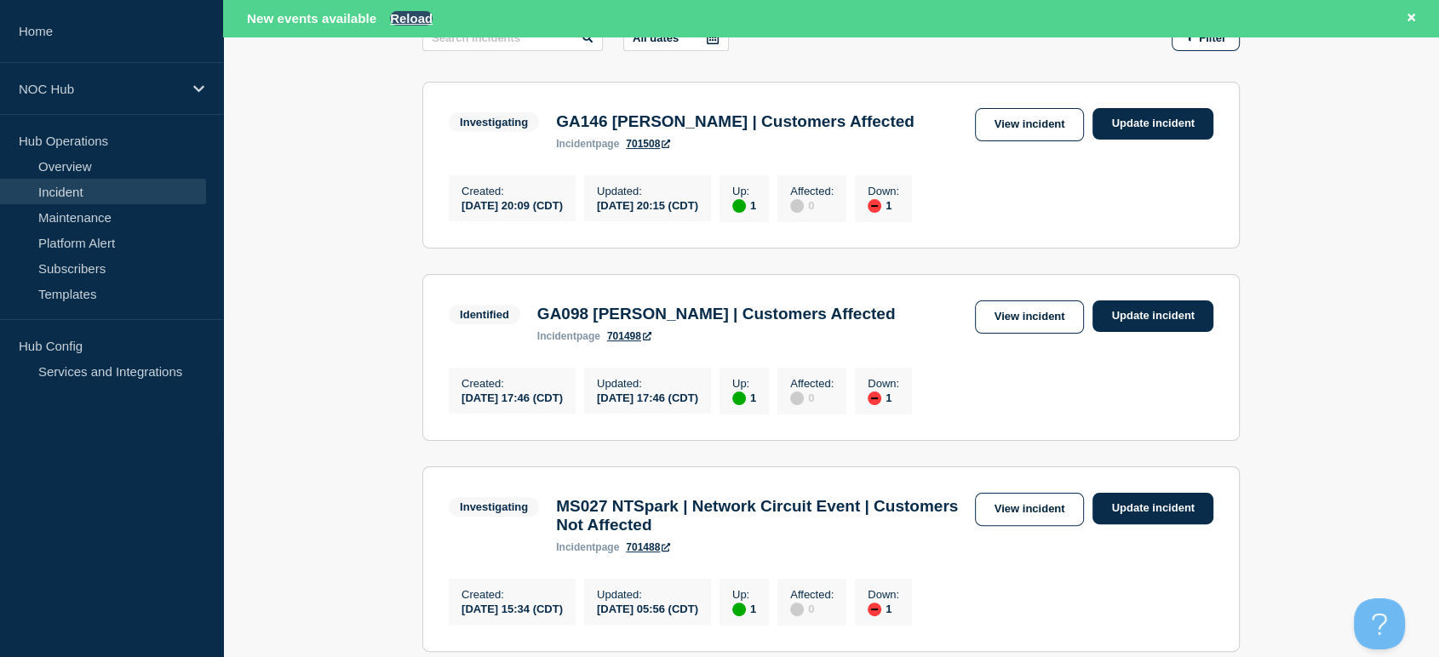
click at [401, 14] on button "Reload" at bounding box center [411, 18] width 43 height 14
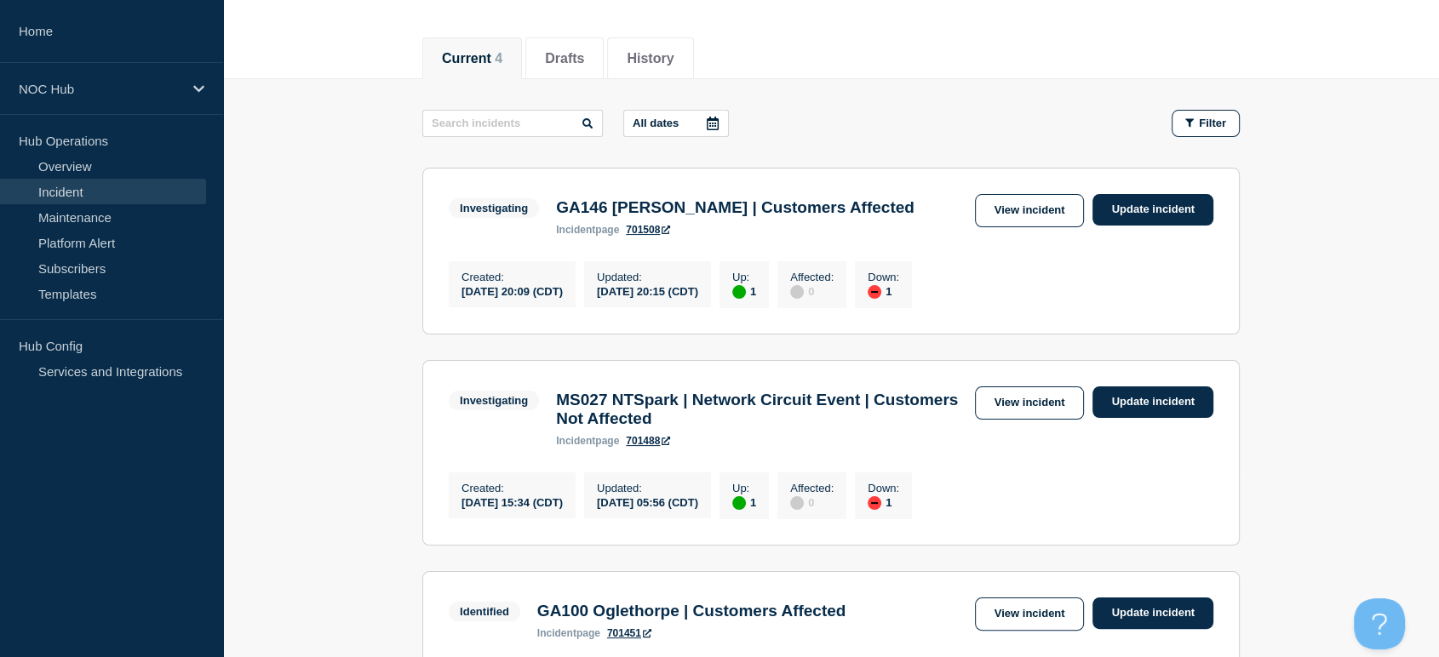
scroll to position [82, 0]
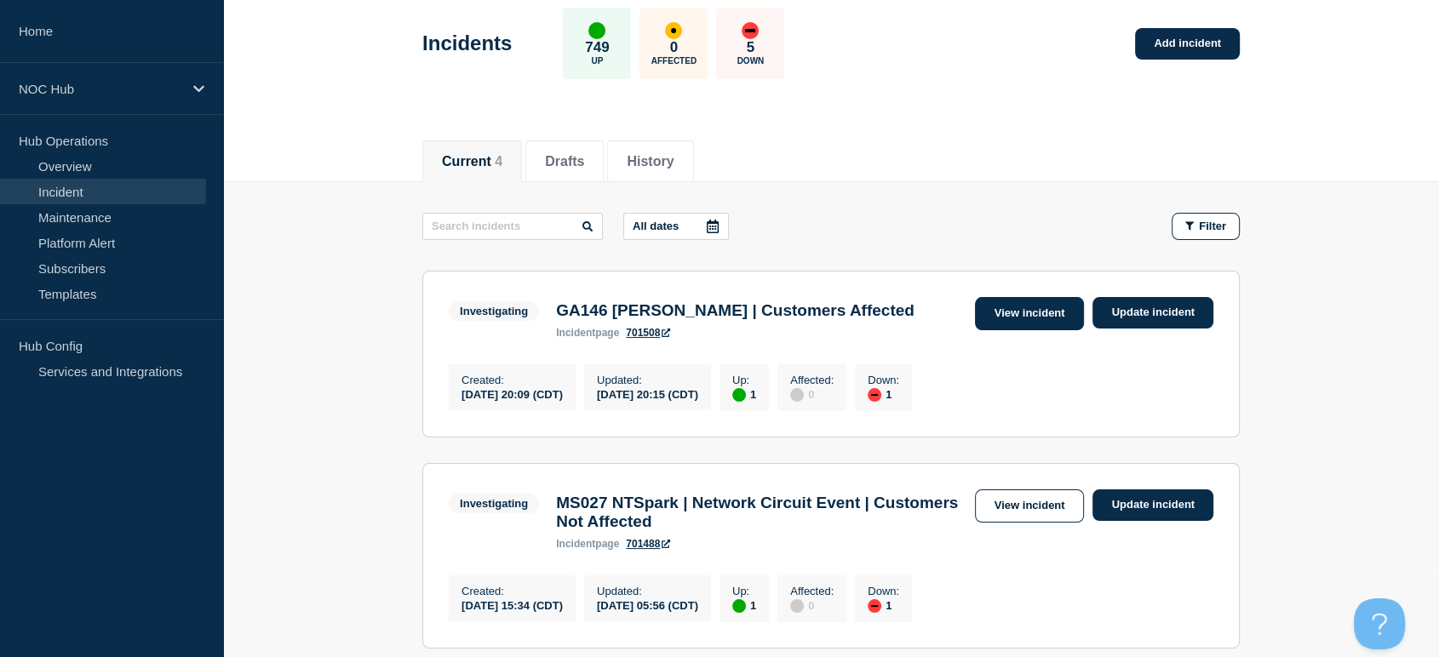
click at [1010, 312] on link "View incident" at bounding box center [1030, 313] width 110 height 33
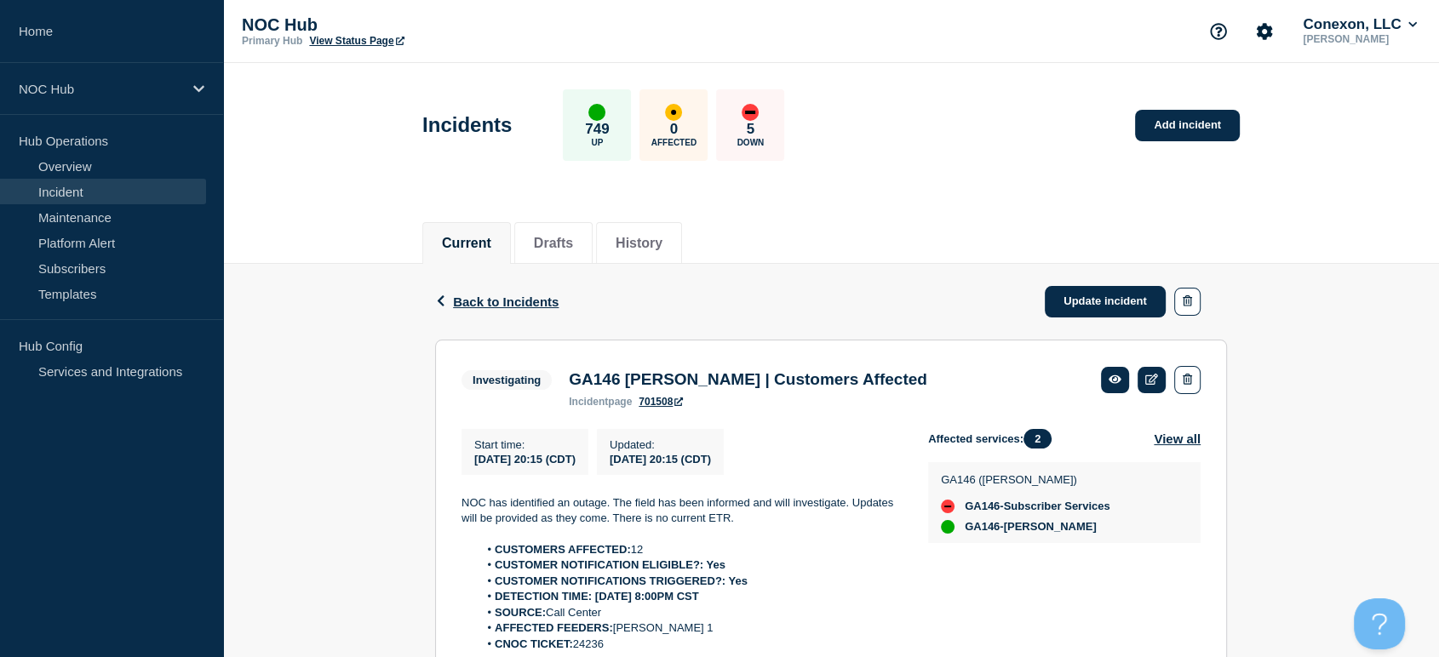
scroll to position [209, 0]
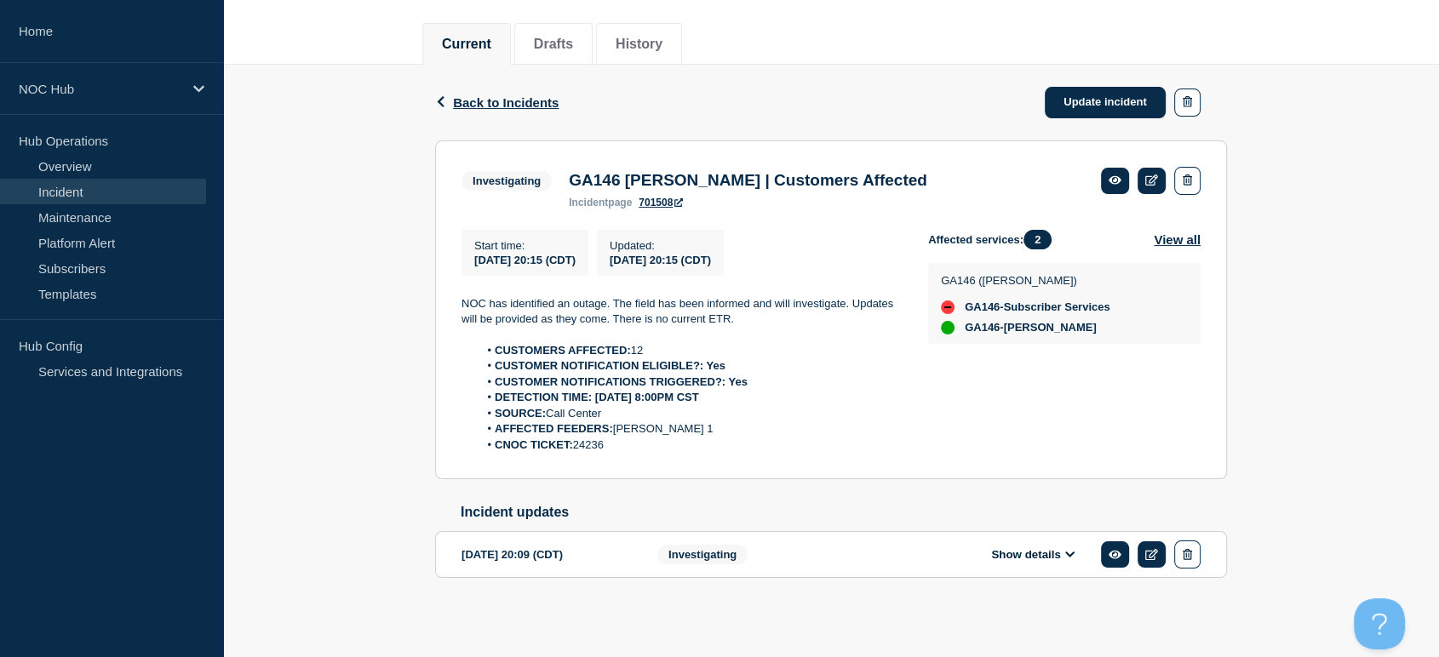
drag, startPoint x: 458, startPoint y: 288, endPoint x: 737, endPoint y: 452, distance: 324.1
click at [737, 452] on section "Investigating GA146 Lester | Customers Affected incident page 701508 Start time…" at bounding box center [831, 311] width 792 height 340
copy div "NOC has identified an outage. The field has been informed and will investigate.…"
click at [1069, 95] on link "Update incident" at bounding box center [1105, 103] width 121 height 32
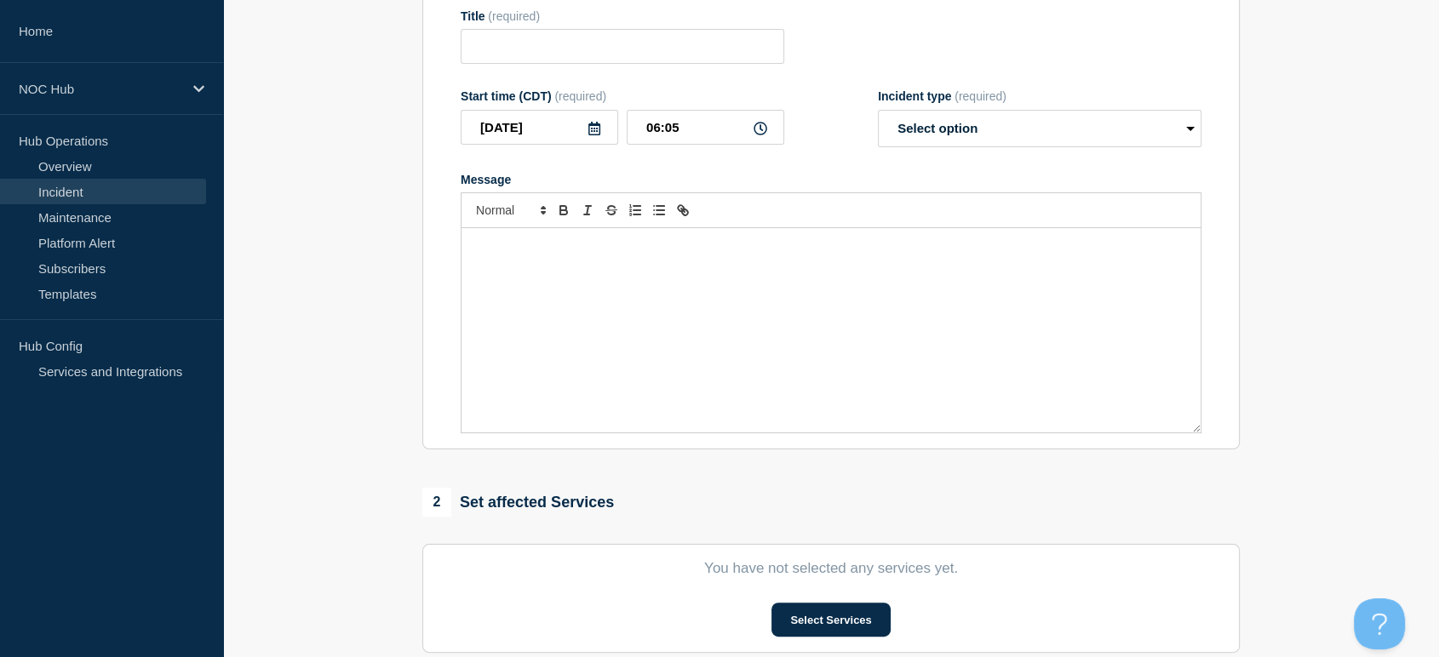
type input "GA146 [PERSON_NAME] | Customers Affected"
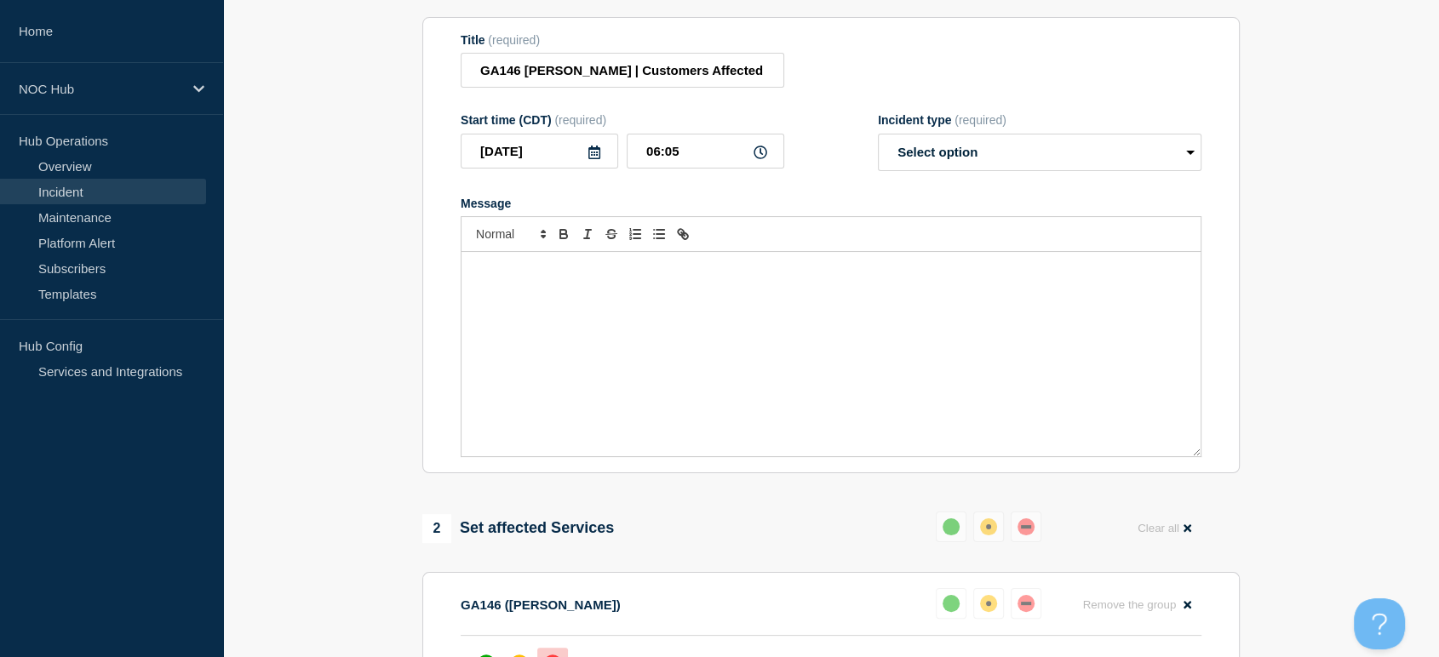
click at [752, 330] on div "Message" at bounding box center [831, 354] width 739 height 204
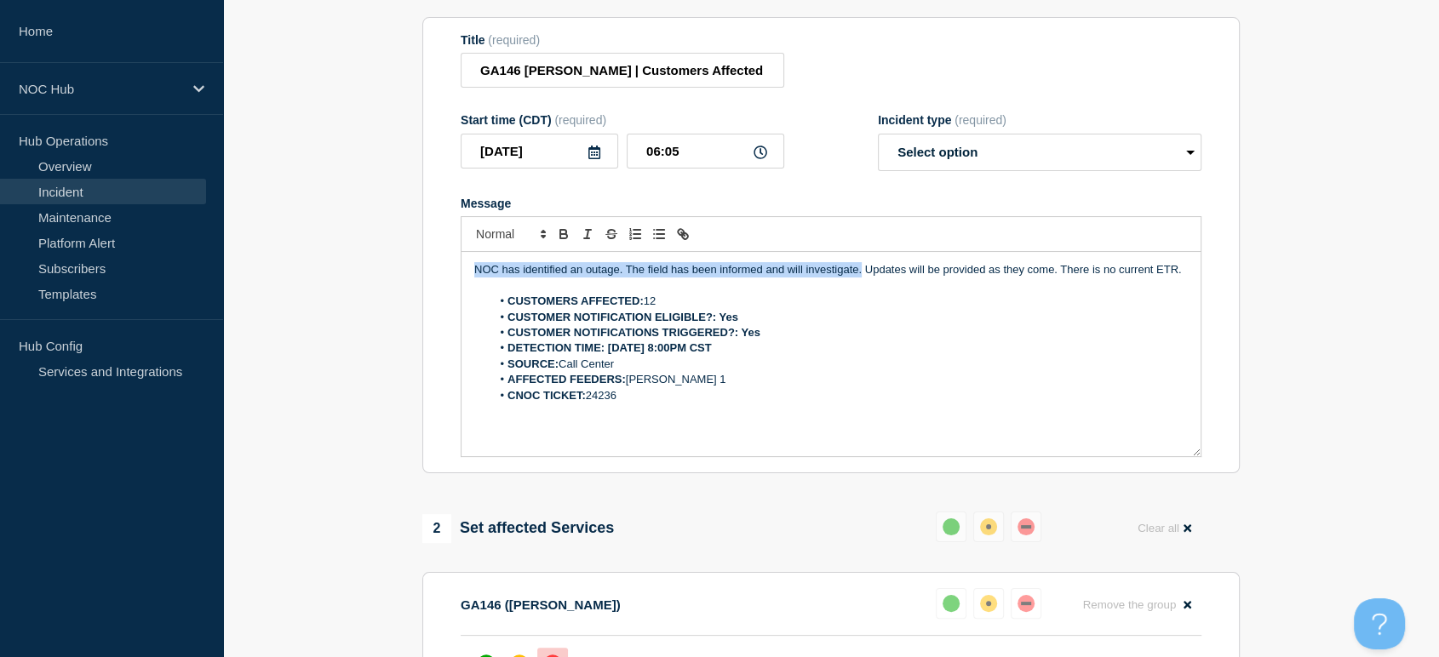
drag, startPoint x: 860, startPoint y: 281, endPoint x: 336, endPoint y: 244, distance: 525.8
click at [336, 244] on section "1 Provide details Title (required) GA146 Lester | Customers Affected Start time…" at bounding box center [831, 617] width 1216 height 1312
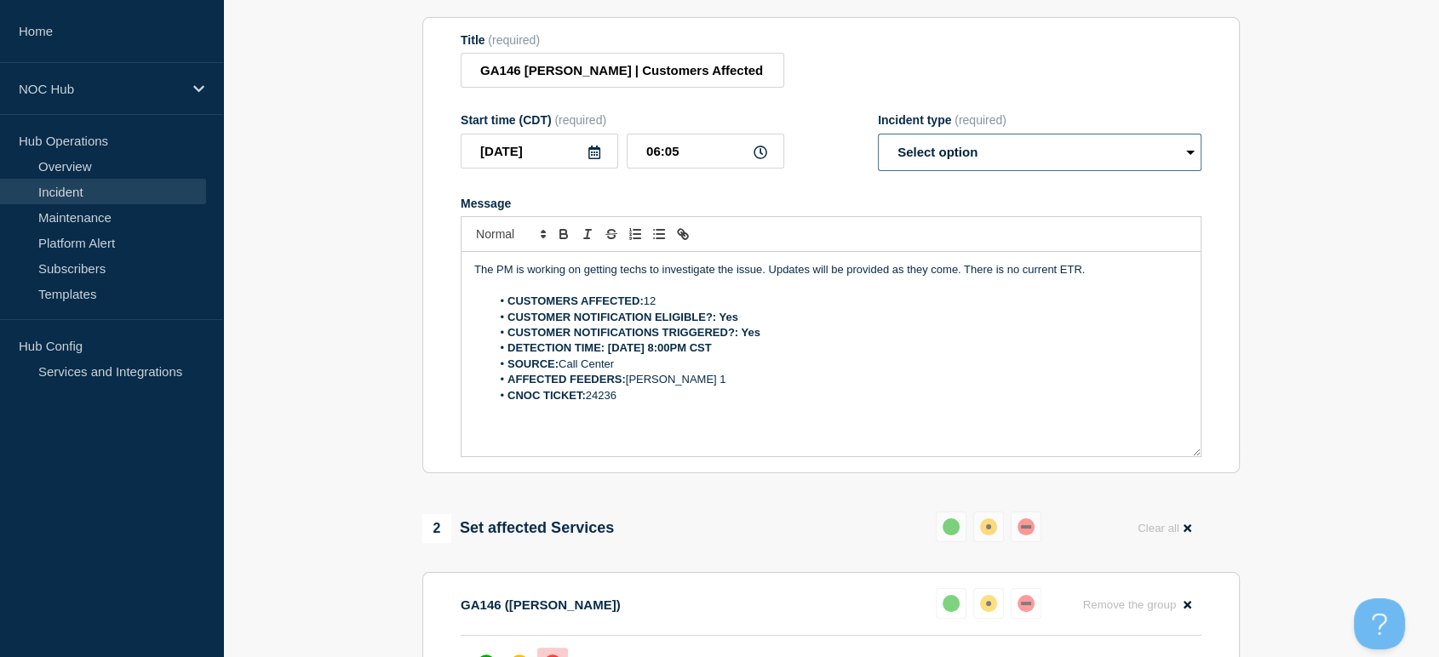
click at [946, 163] on select "Select option Investigating Identified Monitoring Resolved" at bounding box center [1040, 152] width 324 height 37
select select "investigating"
click at [878, 143] on select "Select option Investigating Identified Monitoring Resolved" at bounding box center [1040, 152] width 324 height 37
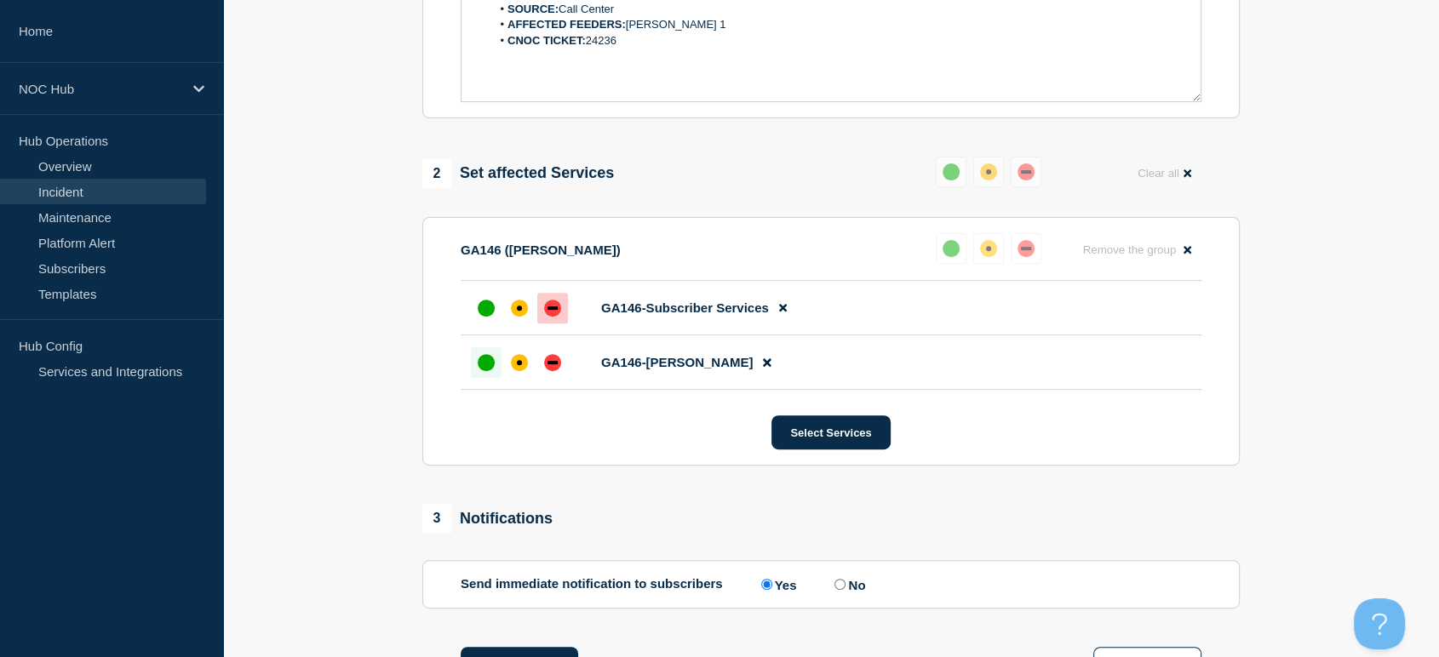
scroll to position [682, 0]
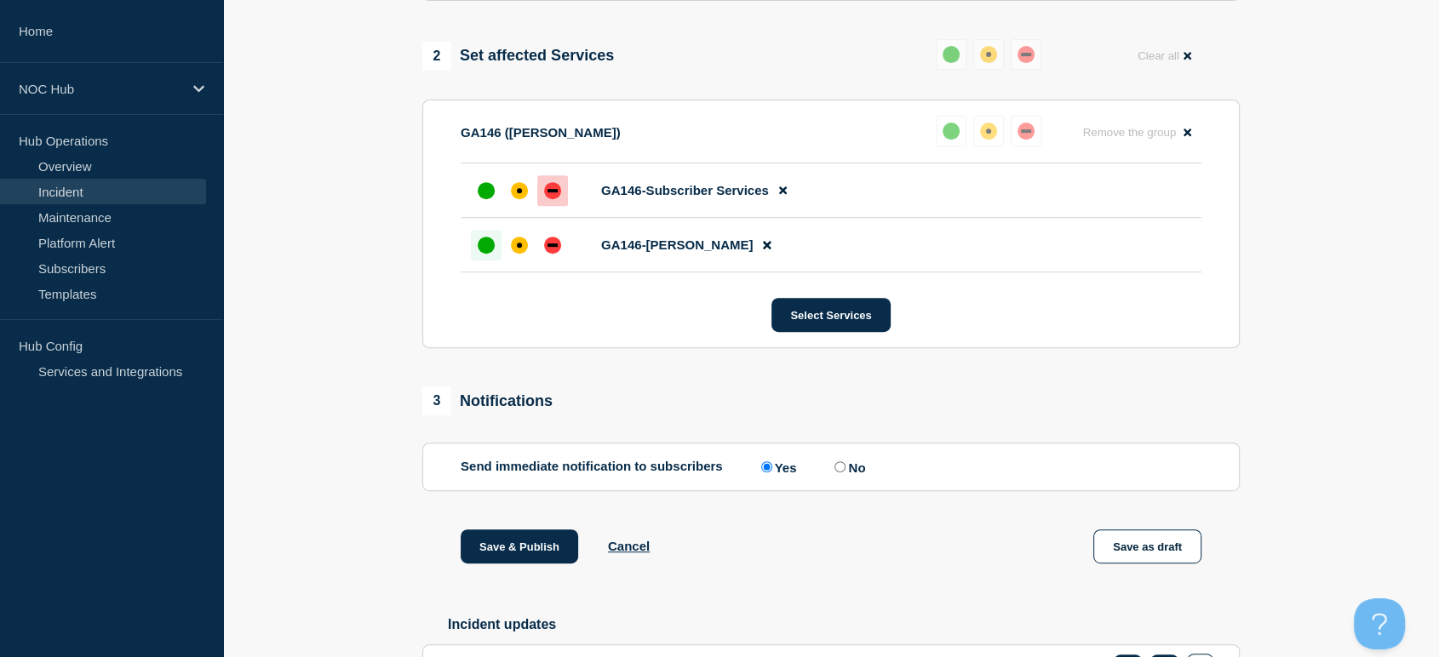
click at [842, 472] on input "No" at bounding box center [840, 467] width 11 height 11
radio input "true"
radio input "false"
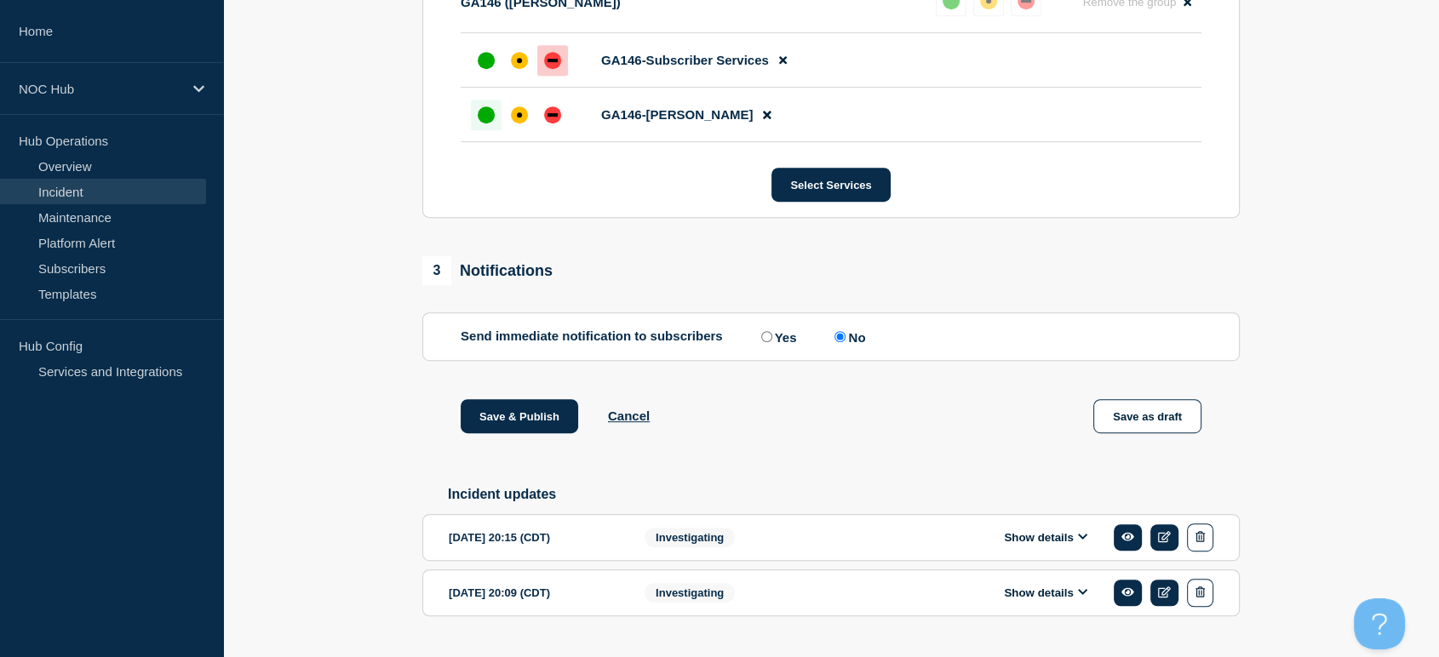
scroll to position [863, 0]
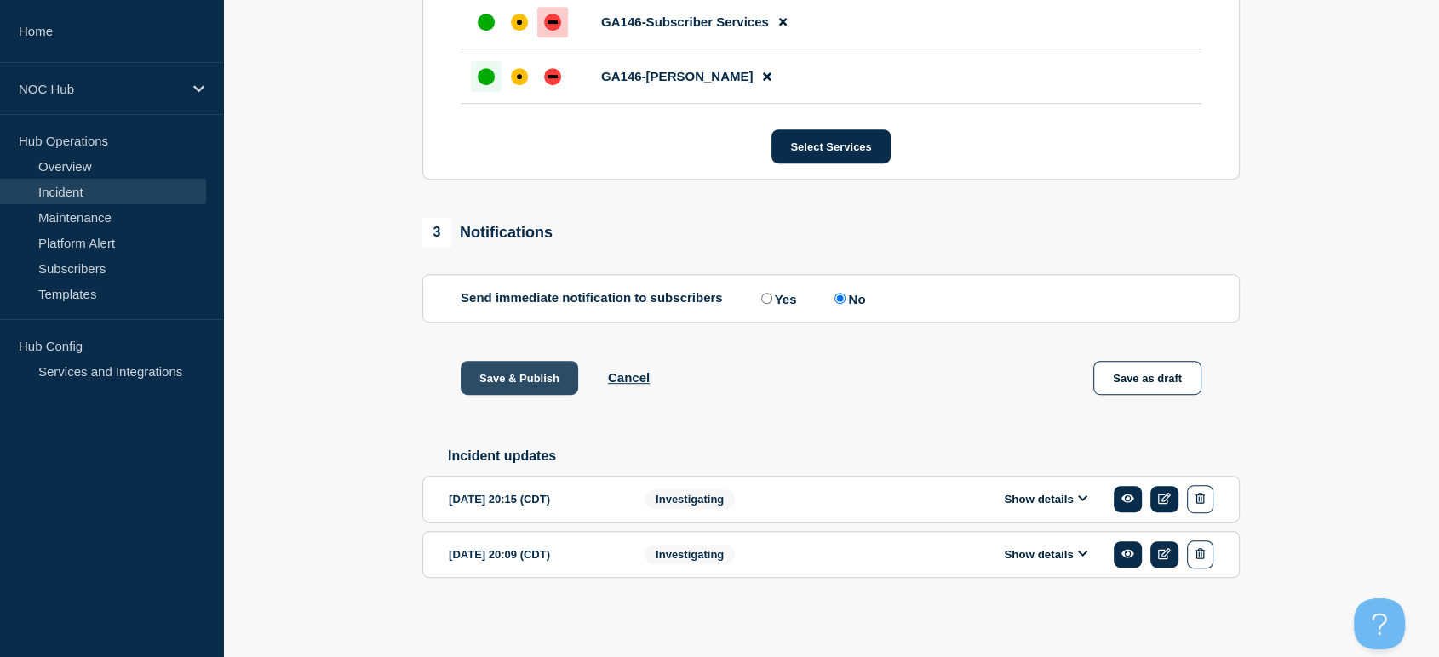
click at [500, 381] on button "Save & Publish" at bounding box center [520, 378] width 118 height 34
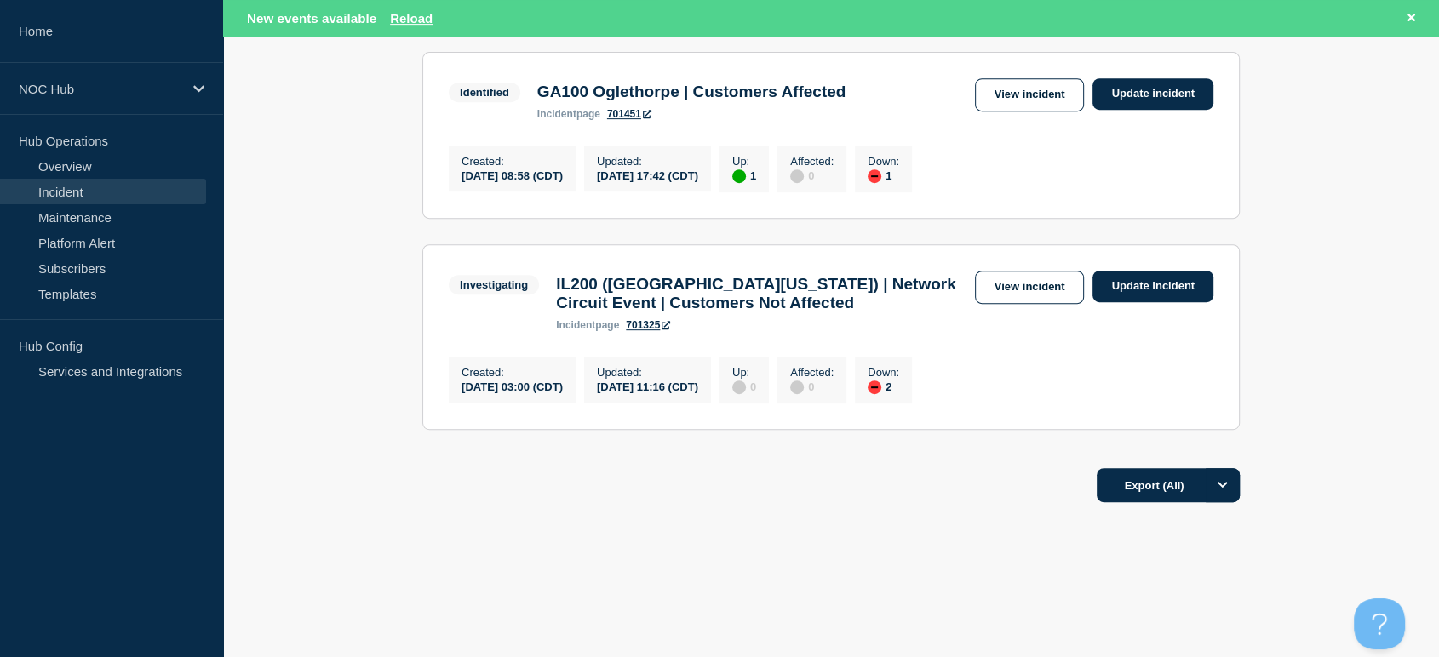
scroll to position [582, 0]
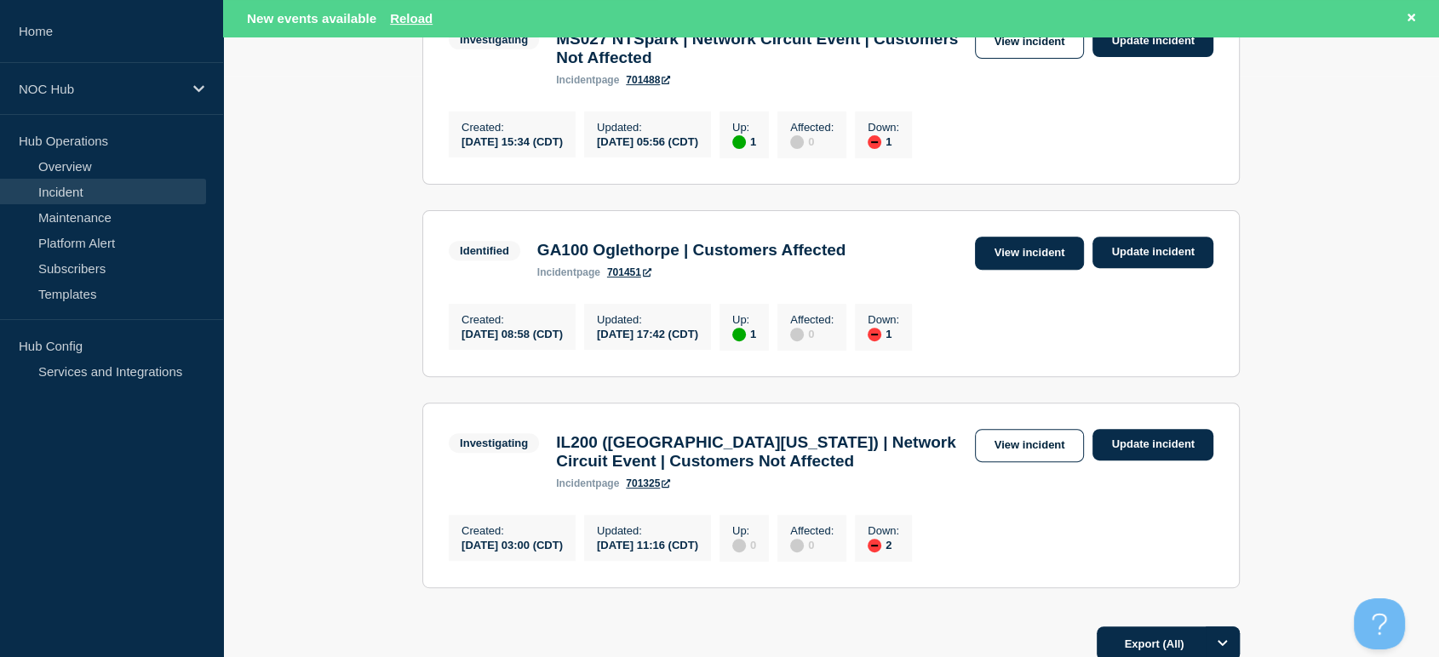
click at [1018, 270] on link "View incident" at bounding box center [1030, 253] width 110 height 33
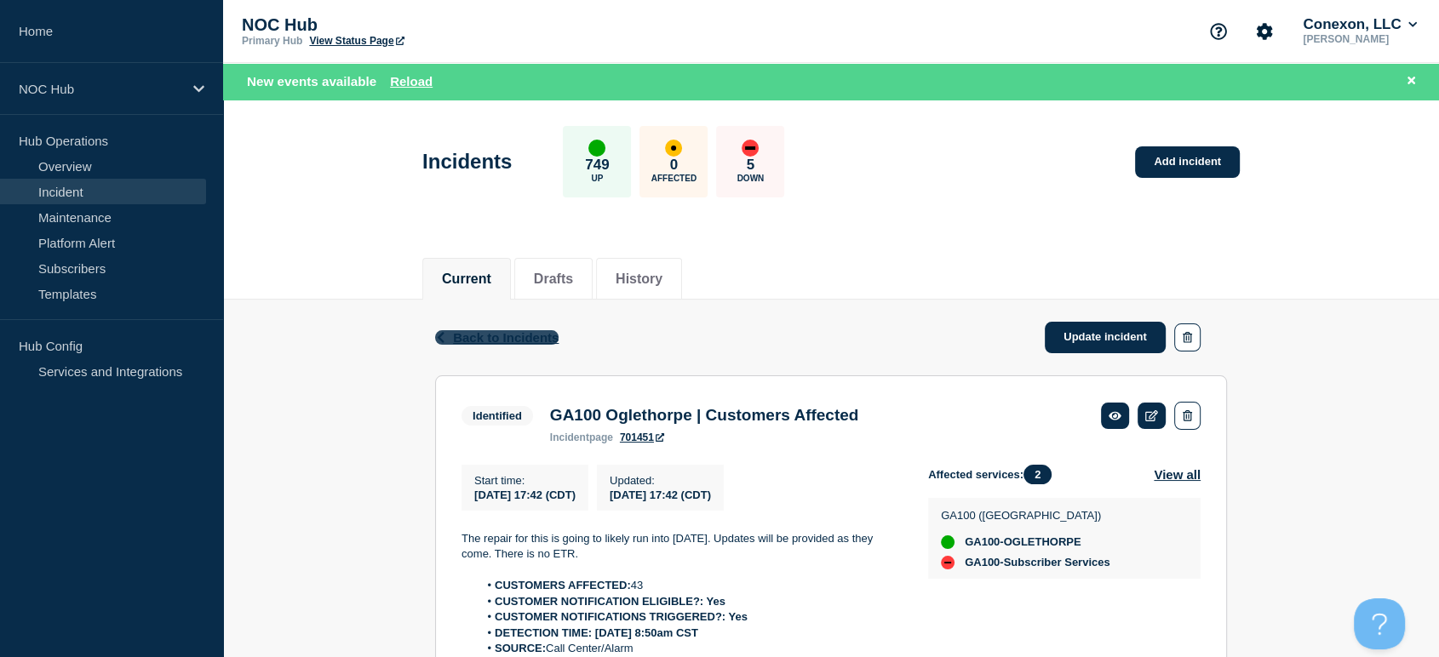
click at [477, 332] on span "Back to Incidents" at bounding box center [506, 337] width 106 height 14
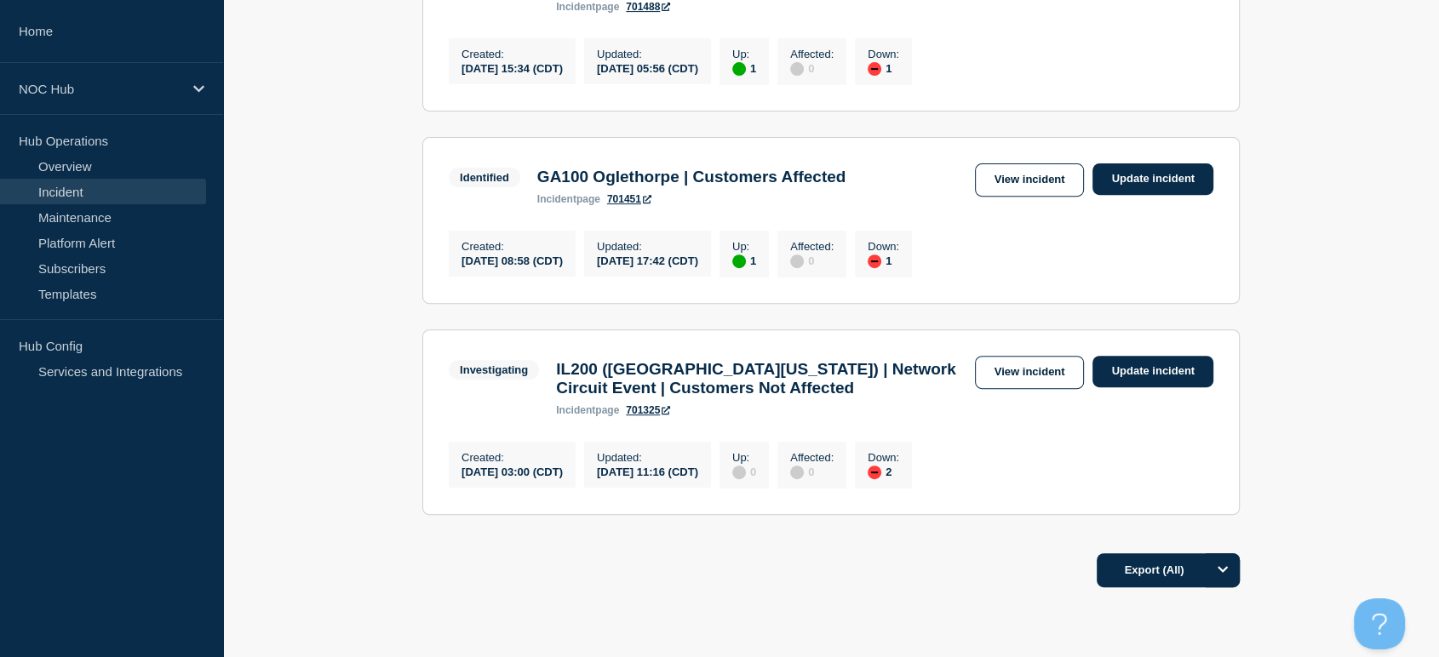
scroll to position [640, 0]
